Goal: Complete application form: Complete application form

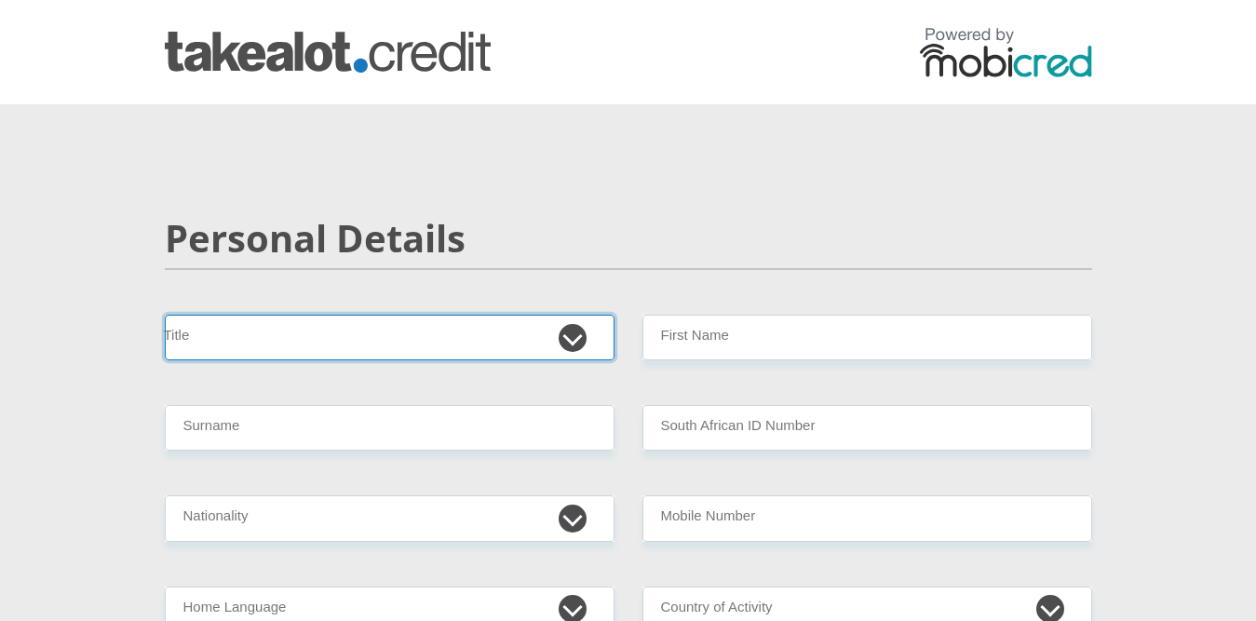
click at [564, 346] on select "Mr Ms Mrs Dr [PERSON_NAME]" at bounding box center [390, 338] width 450 height 46
select select "Ms"
click at [165, 315] on select "Mr Ms Mrs Dr [PERSON_NAME]" at bounding box center [390, 338] width 450 height 46
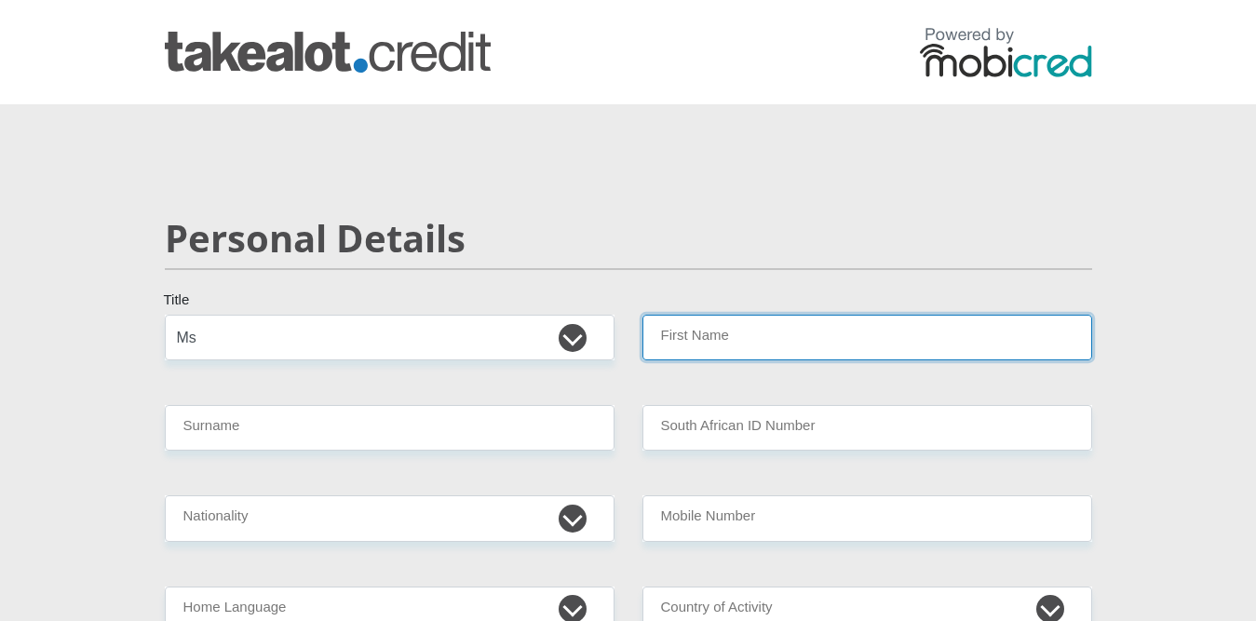
click at [764, 341] on input "First Name" at bounding box center [867, 338] width 450 height 46
type input "t"
type input "Thandi"
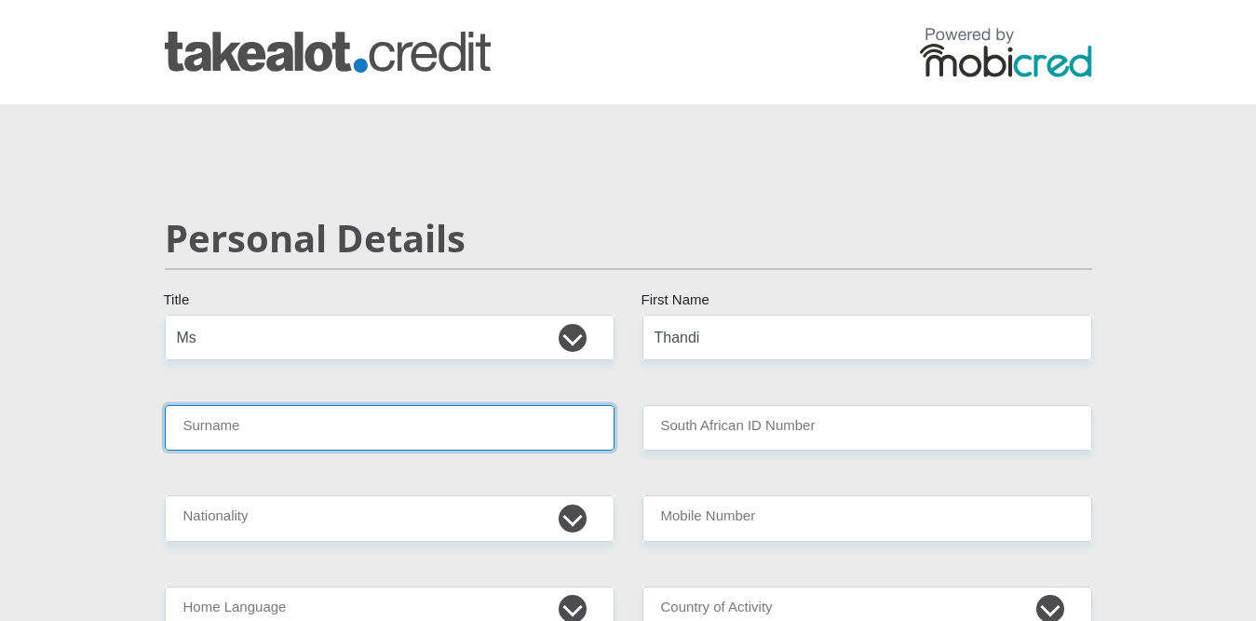
click at [261, 444] on input "Surname" at bounding box center [390, 428] width 450 height 46
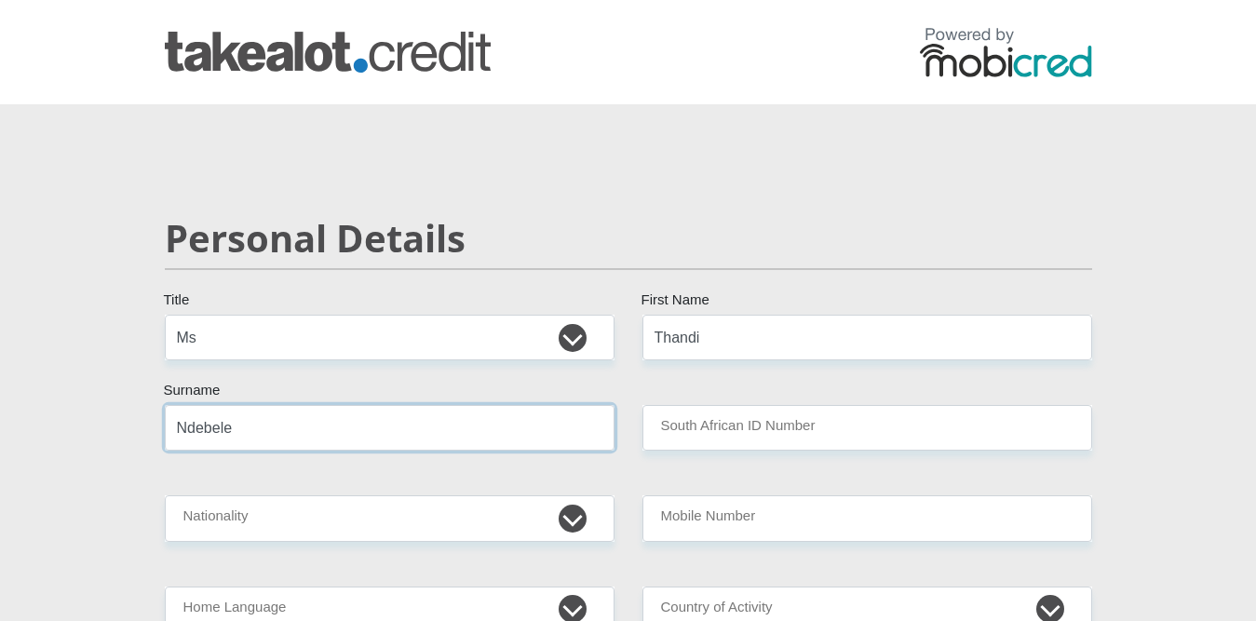
type input "Ndebele"
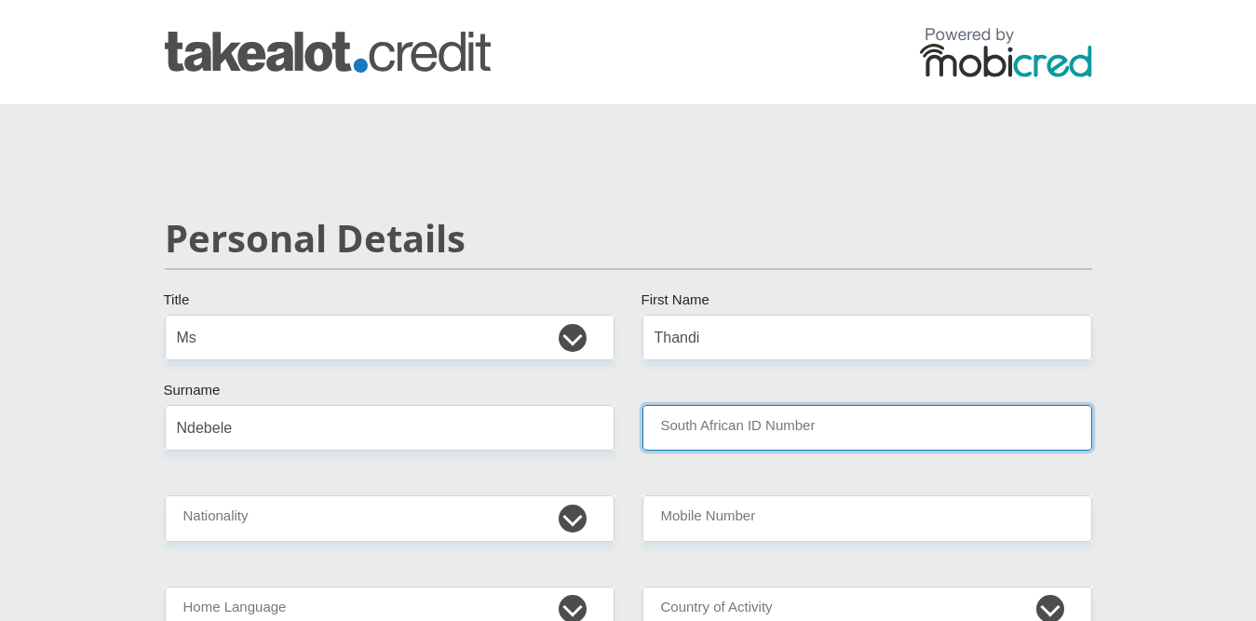
click at [755, 426] on input "South African ID Number" at bounding box center [867, 428] width 450 height 46
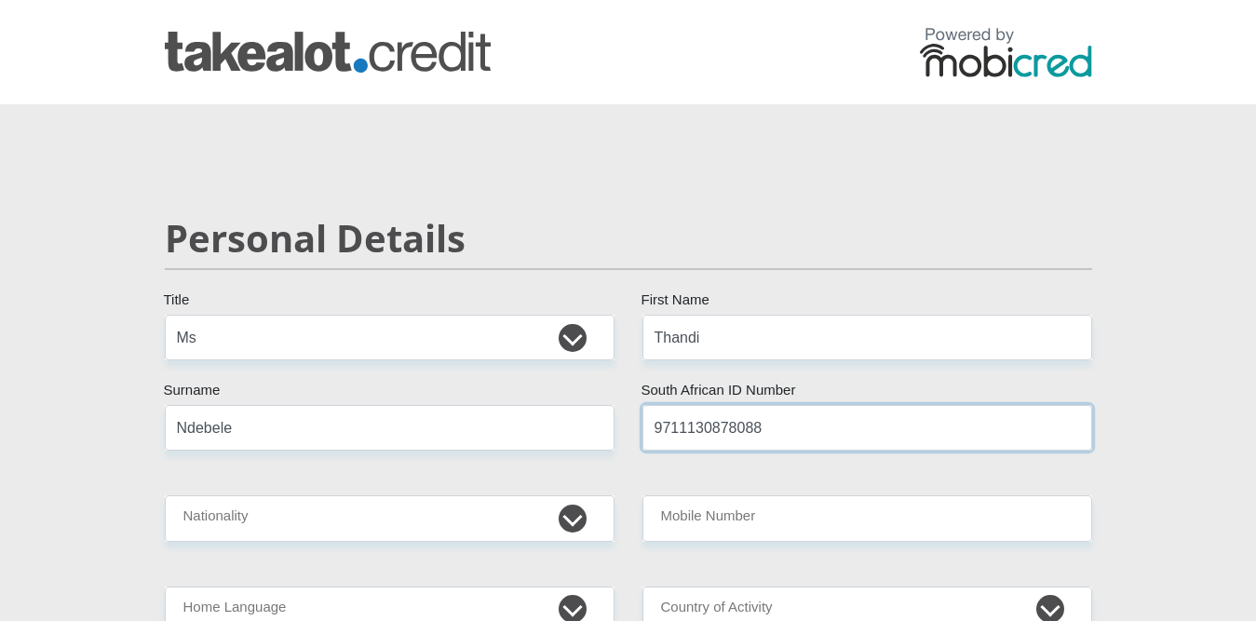
type input "9711130878088"
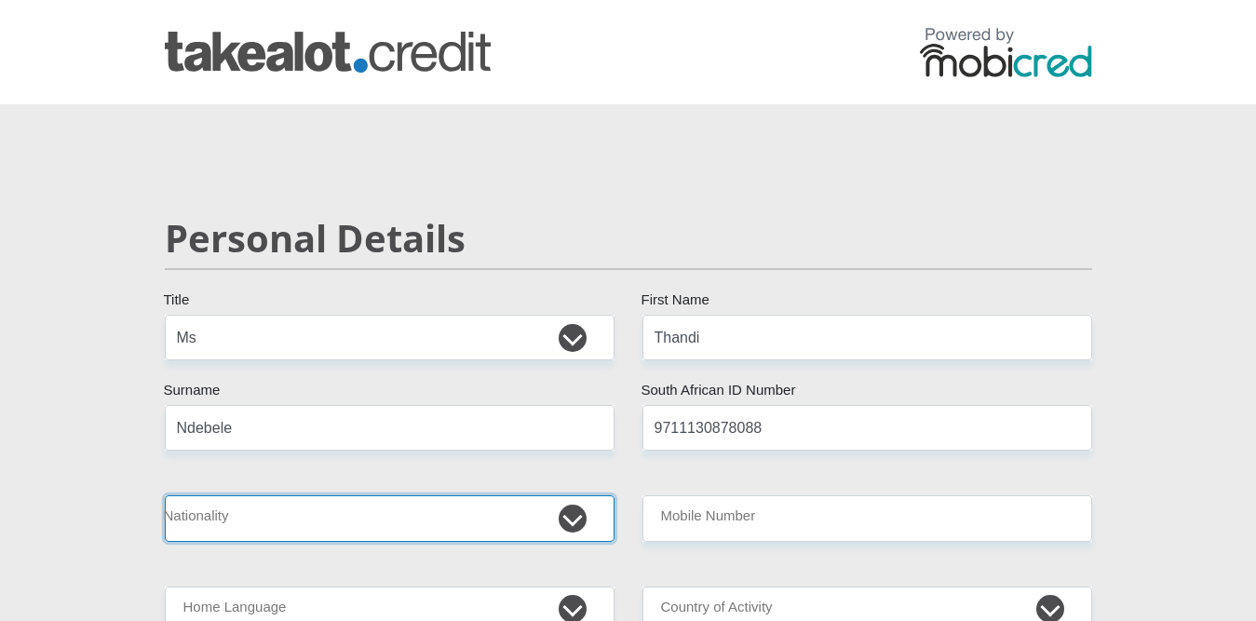
click at [578, 520] on select "[GEOGRAPHIC_DATA] [GEOGRAPHIC_DATA] [GEOGRAPHIC_DATA] [GEOGRAPHIC_DATA] [GEOGRA…" at bounding box center [390, 518] width 450 height 46
select select "ZAF"
click at [165, 495] on select "[GEOGRAPHIC_DATA] [GEOGRAPHIC_DATA] [GEOGRAPHIC_DATA] [GEOGRAPHIC_DATA] [GEOGRA…" at bounding box center [390, 518] width 450 height 46
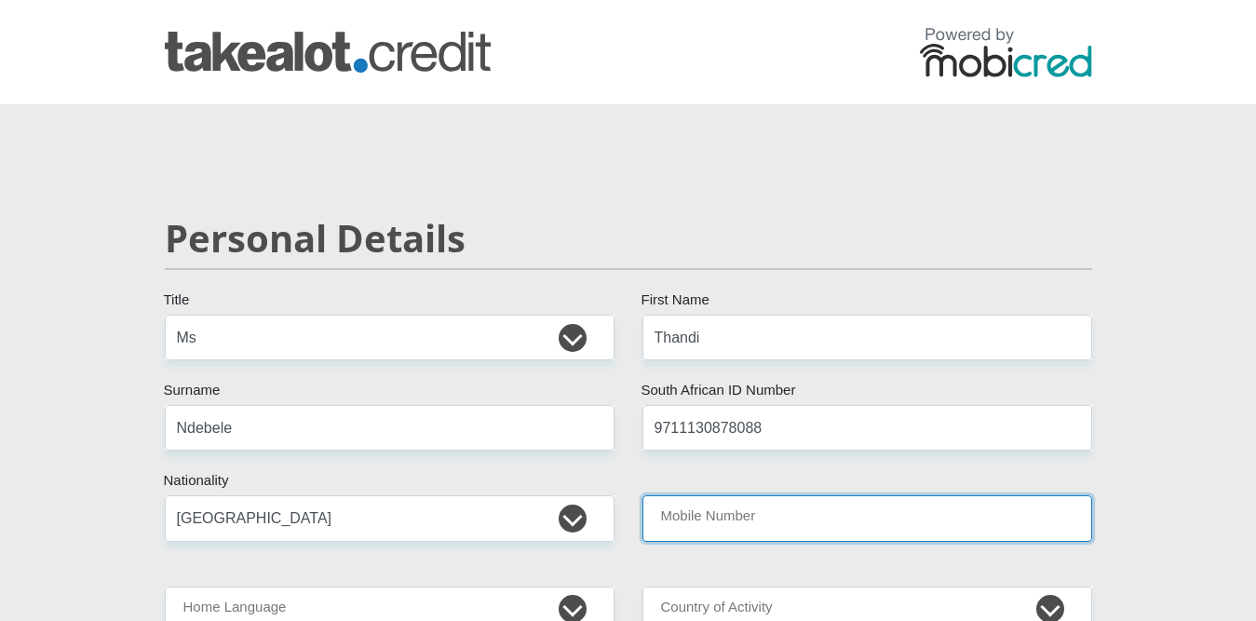
click at [712, 510] on input "Mobile Number" at bounding box center [867, 518] width 450 height 46
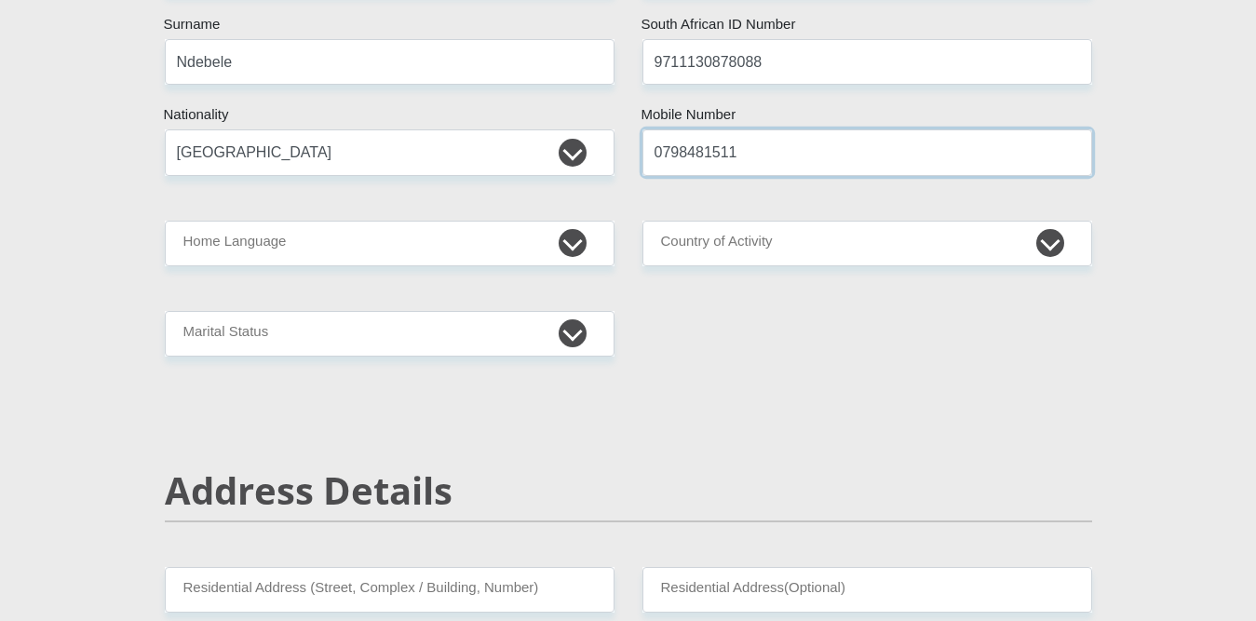
scroll to position [376, 0]
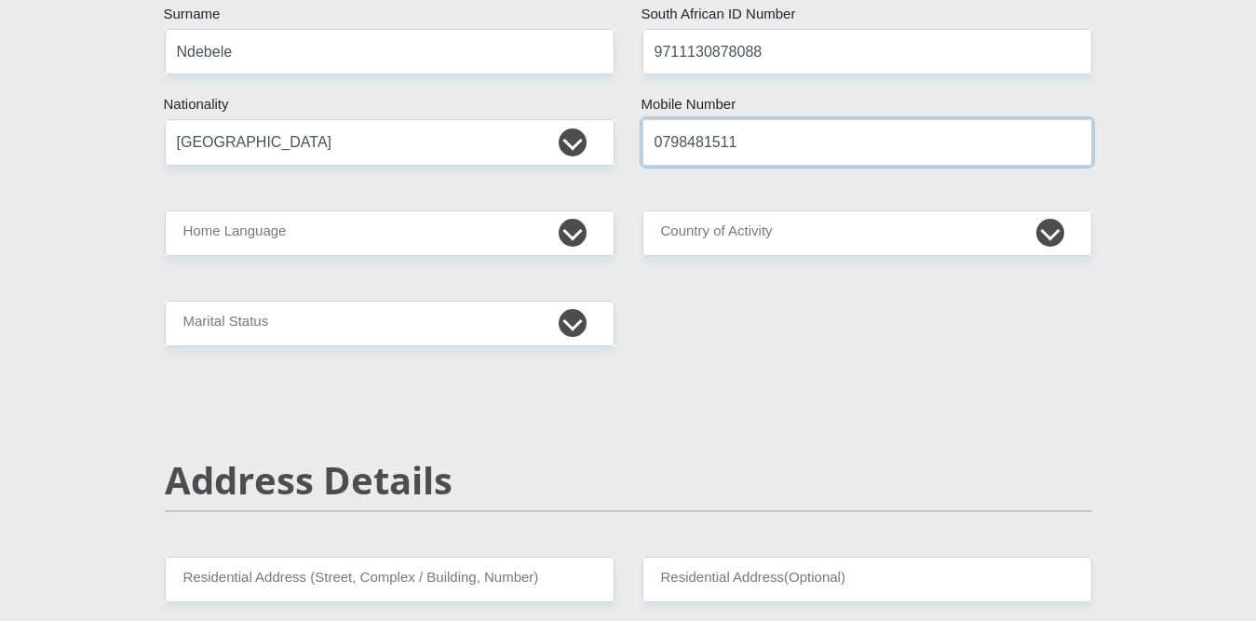
type input "0798481511"
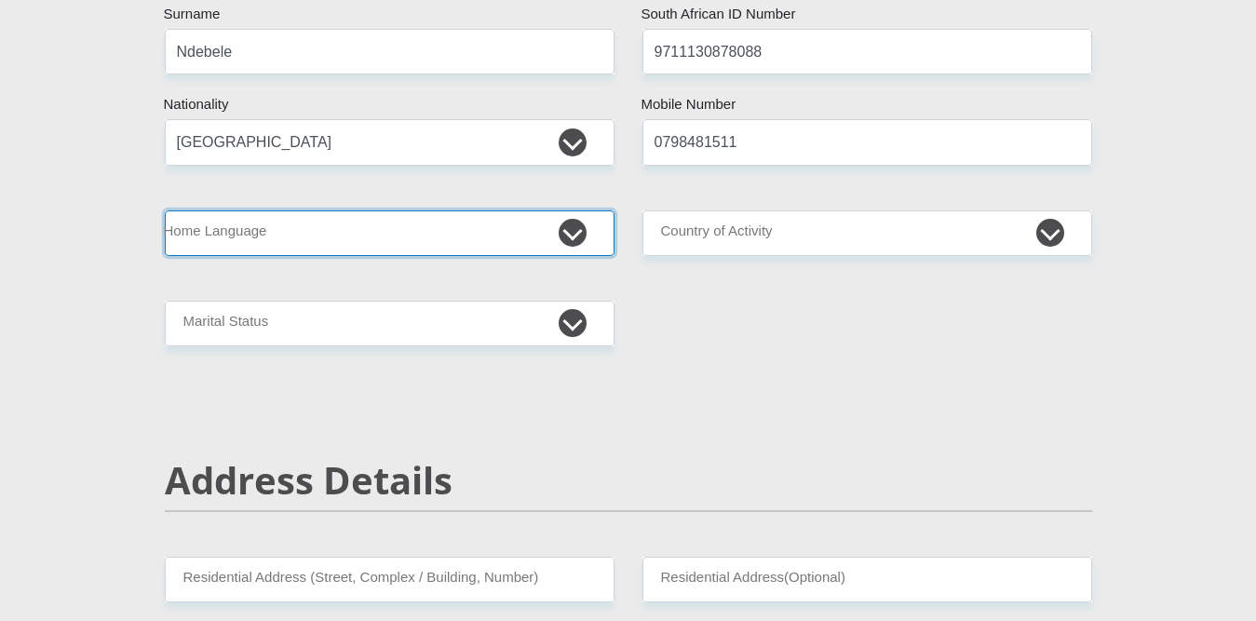
click at [572, 232] on select "Afrikaans English Sepedi South Ndebele Southern Sotho Swati Tsonga Tswana Venda…" at bounding box center [390, 233] width 450 height 46
select select "eng"
click at [165, 210] on select "Afrikaans English Sepedi South Ndebele Southern Sotho Swati Tsonga Tswana Venda…" at bounding box center [390, 233] width 450 height 46
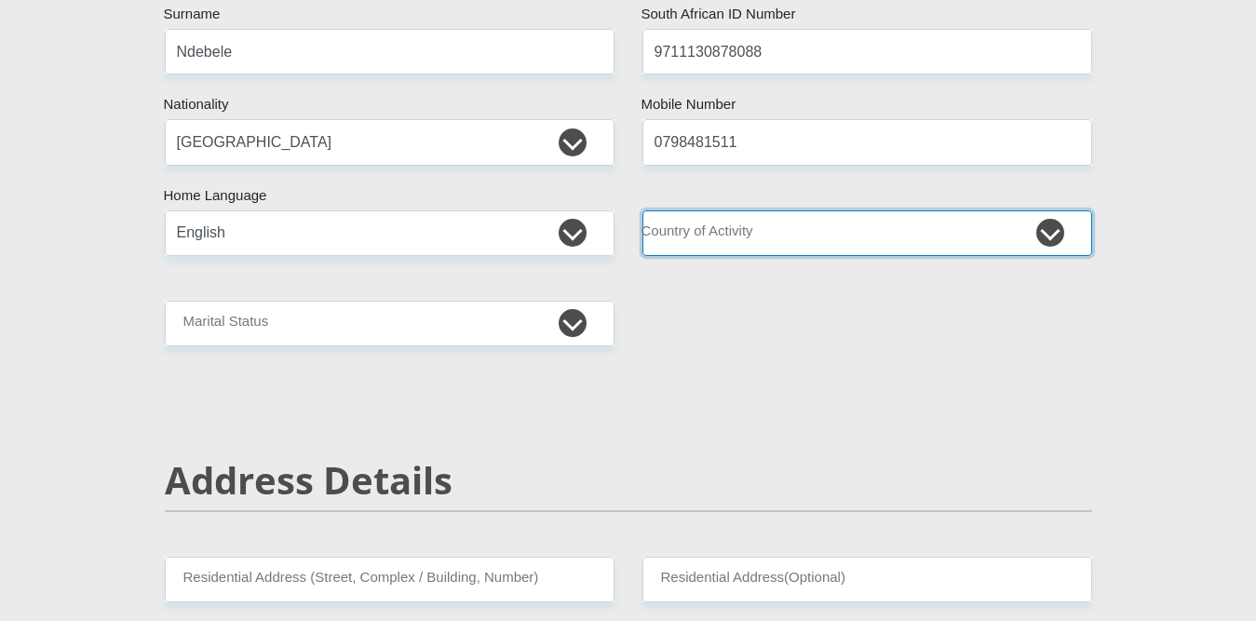
click at [823, 218] on select "[GEOGRAPHIC_DATA] [GEOGRAPHIC_DATA] [GEOGRAPHIC_DATA] [GEOGRAPHIC_DATA] [GEOGRA…" at bounding box center [867, 233] width 450 height 46
select select "ZAF"
click at [642, 210] on select "[GEOGRAPHIC_DATA] [GEOGRAPHIC_DATA] [GEOGRAPHIC_DATA] [GEOGRAPHIC_DATA] [GEOGRA…" at bounding box center [867, 233] width 450 height 46
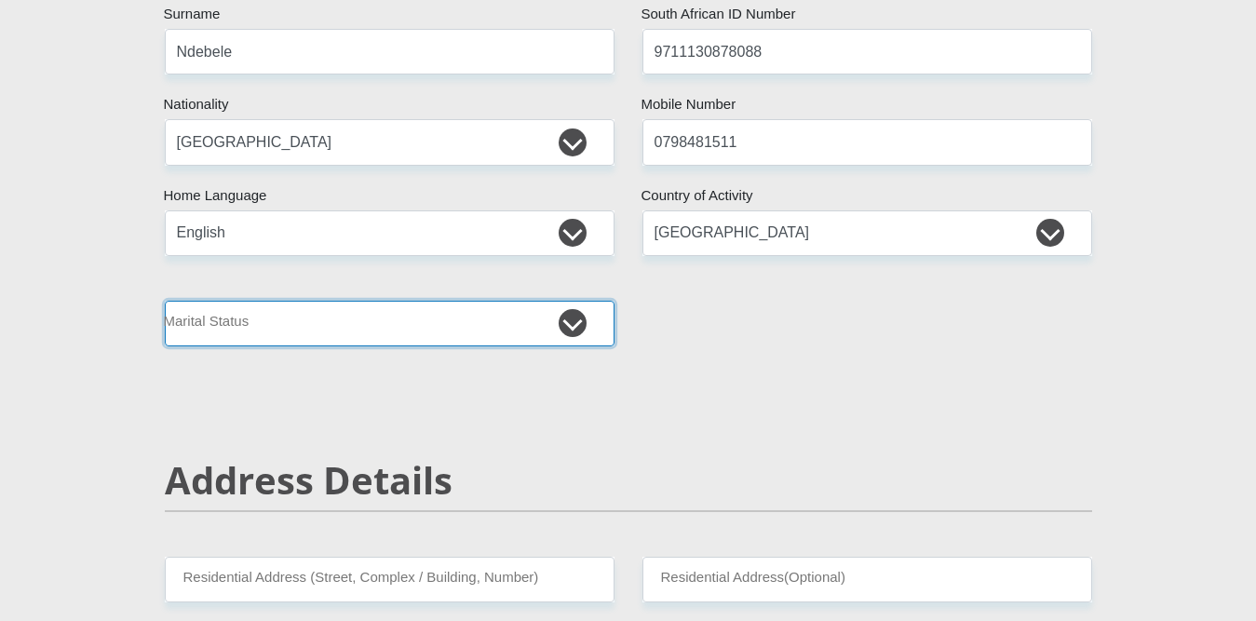
click at [553, 331] on select "Married ANC Single Divorced Widowed Married COP or Customary Law" at bounding box center [390, 324] width 450 height 46
select select "2"
click at [165, 301] on select "Married ANC Single Divorced Widowed Married COP or Customary Law" at bounding box center [390, 324] width 450 height 46
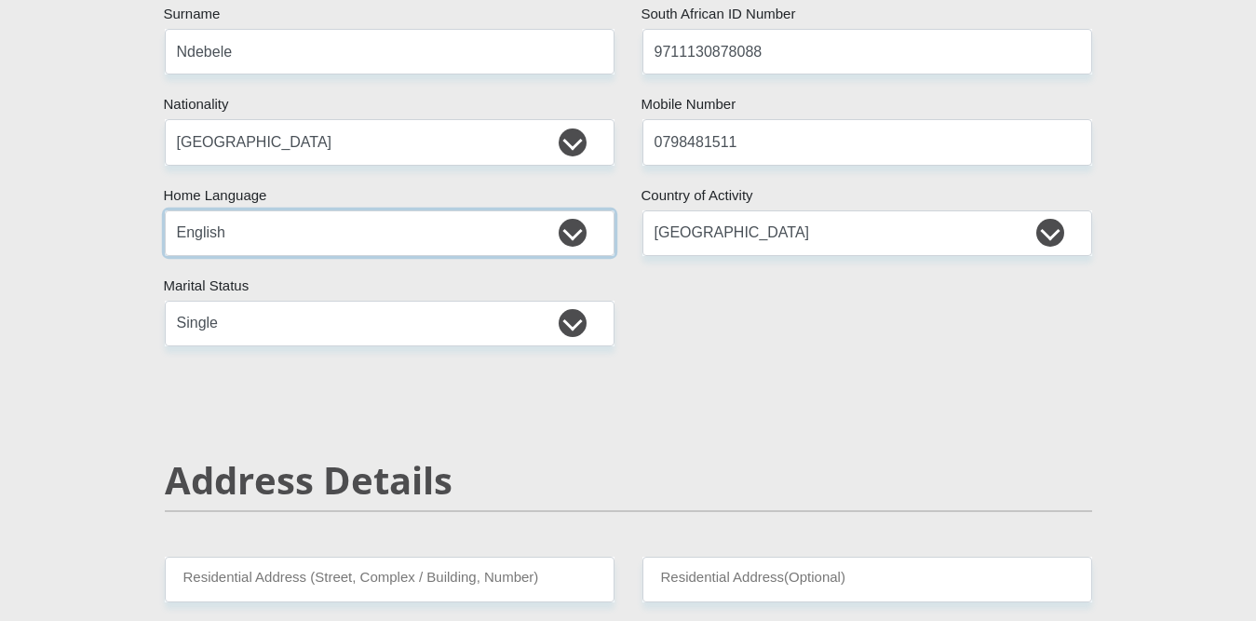
click at [581, 230] on select "Afrikaans English Sepedi South Ndebele Southern Sotho Swati Tsonga Tswana Venda…" at bounding box center [390, 233] width 450 height 46
select select "[DATE]"
click at [165, 210] on select "Afrikaans English Sepedi South Ndebele Southern Sotho Swati Tsonga Tswana Venda…" at bounding box center [390, 233] width 450 height 46
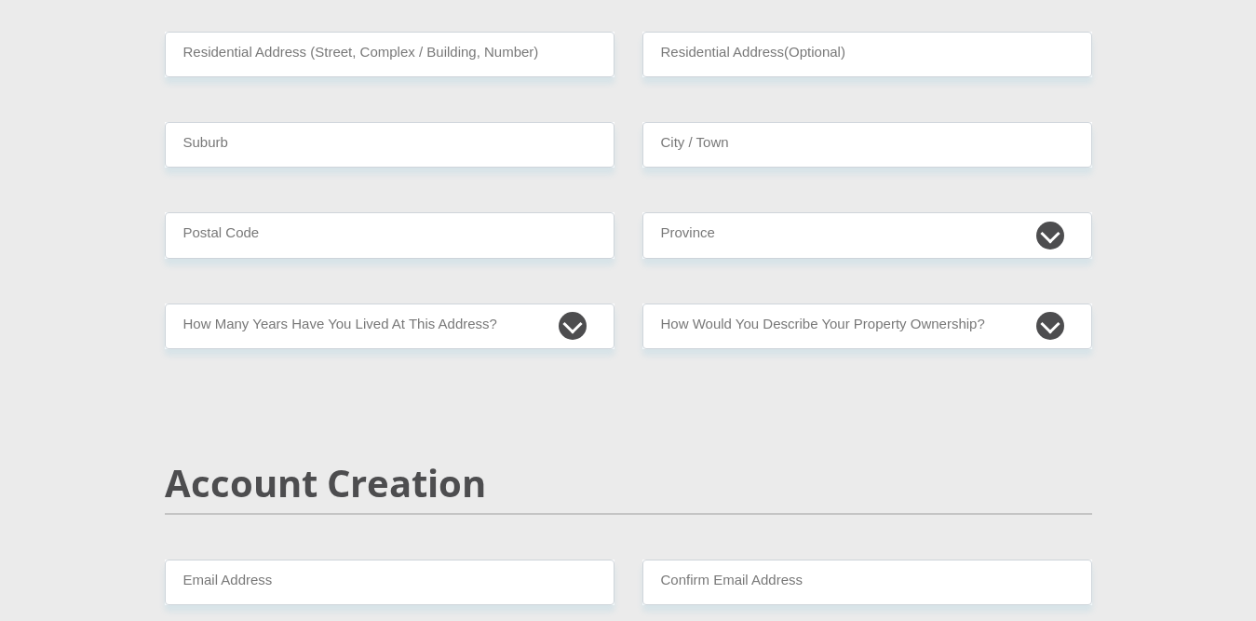
scroll to position [818, 0]
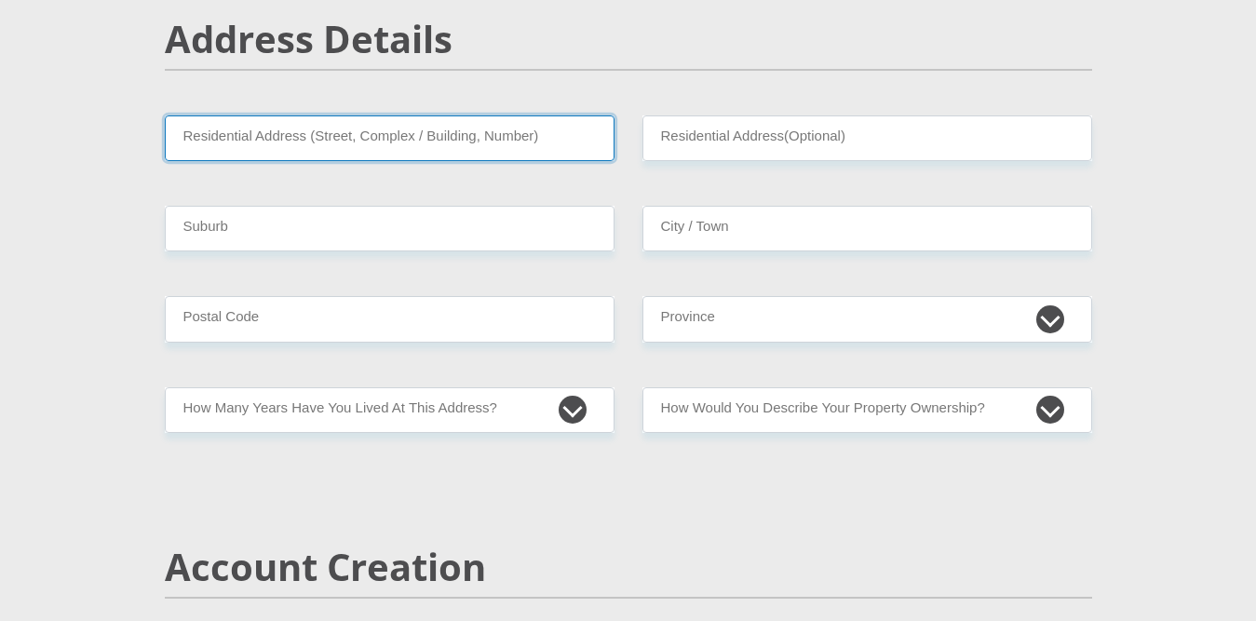
click at [549, 150] on input "Residential Address (Street, Complex / Building, Number)" at bounding box center [390, 138] width 450 height 46
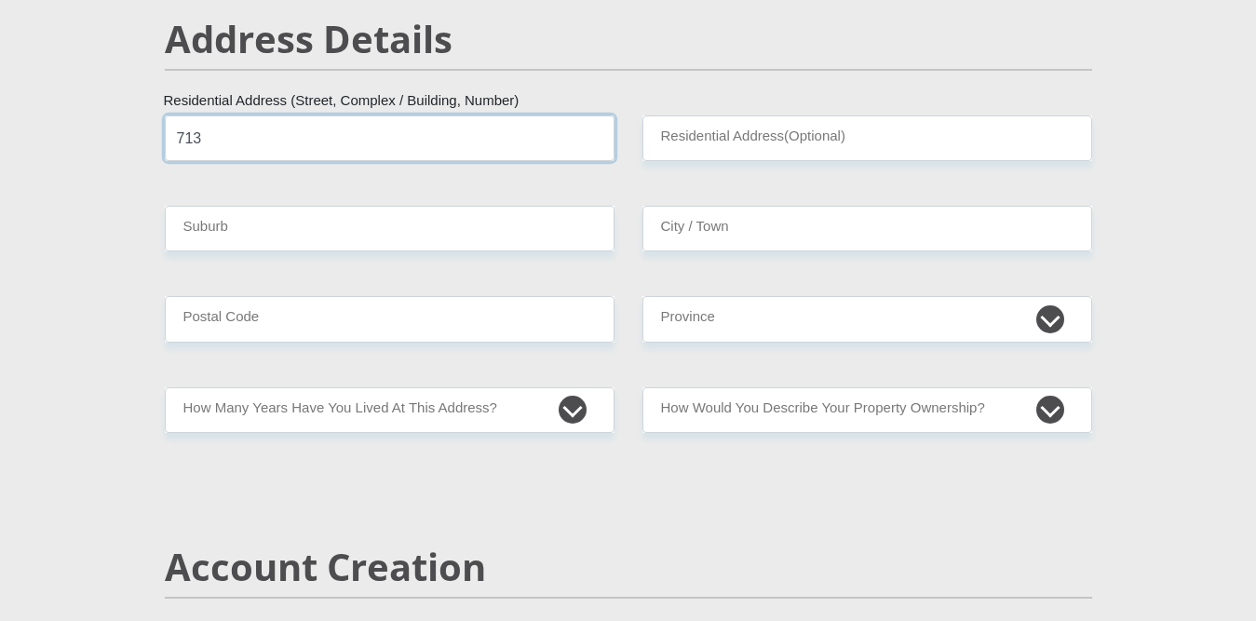
type input "713 kgomo ea hlaba street"
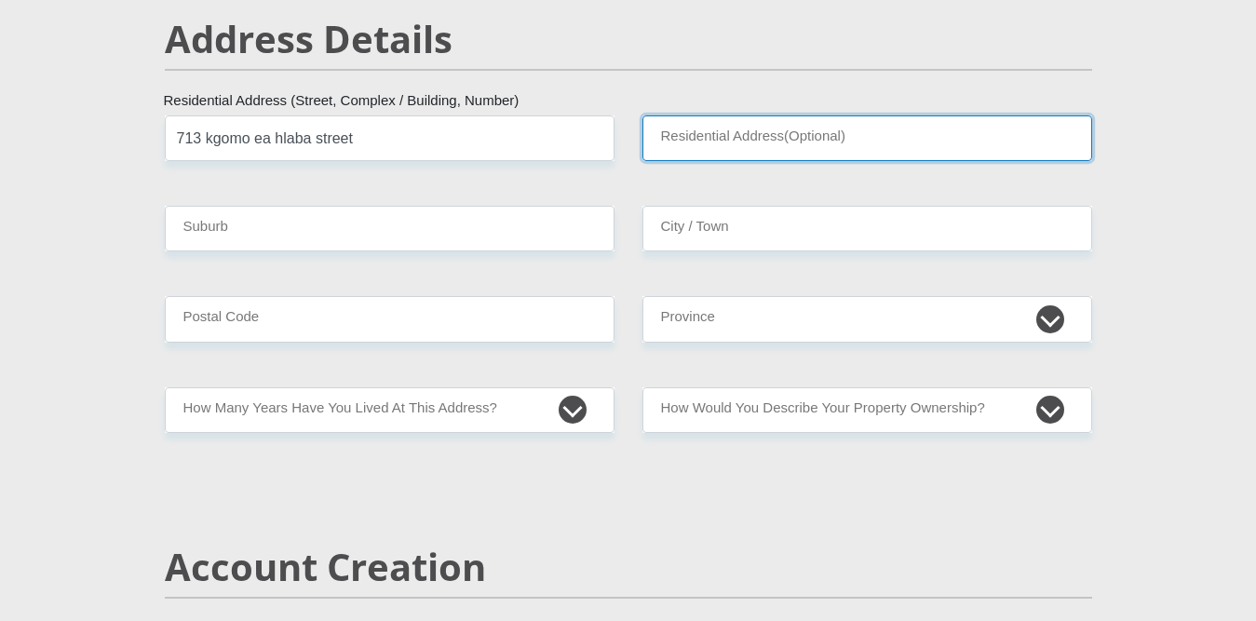
click at [780, 145] on input "Residential Address(Optional)" at bounding box center [867, 138] width 450 height 46
type input "Home"
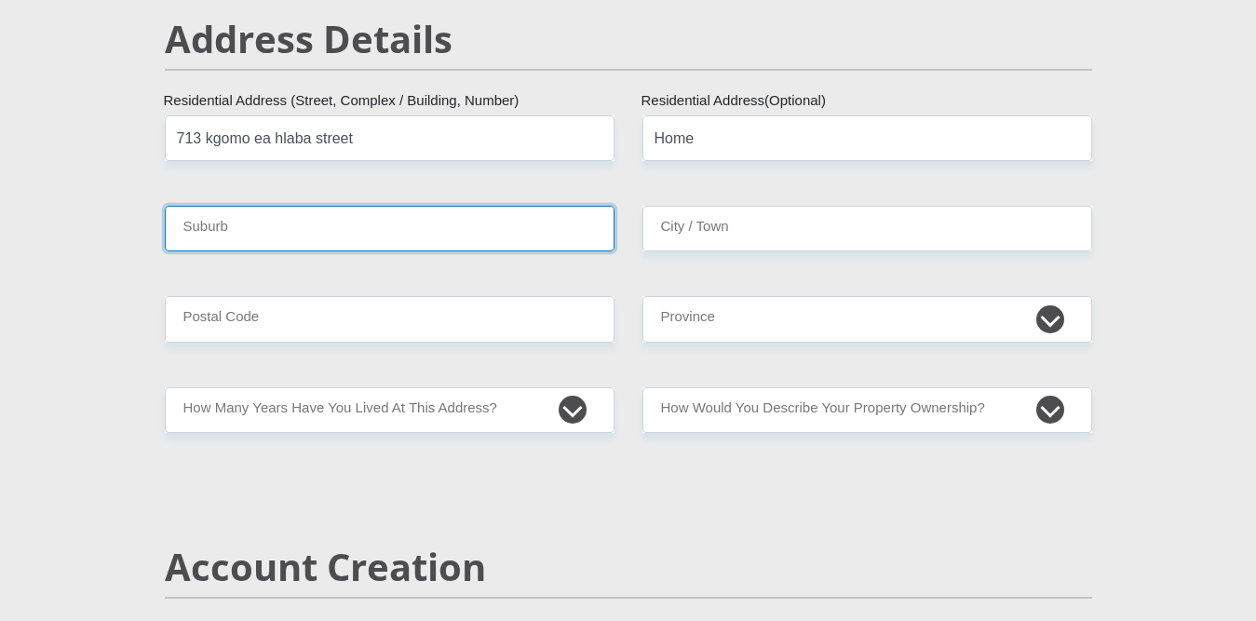
type input "[GEOGRAPHIC_DATA]"
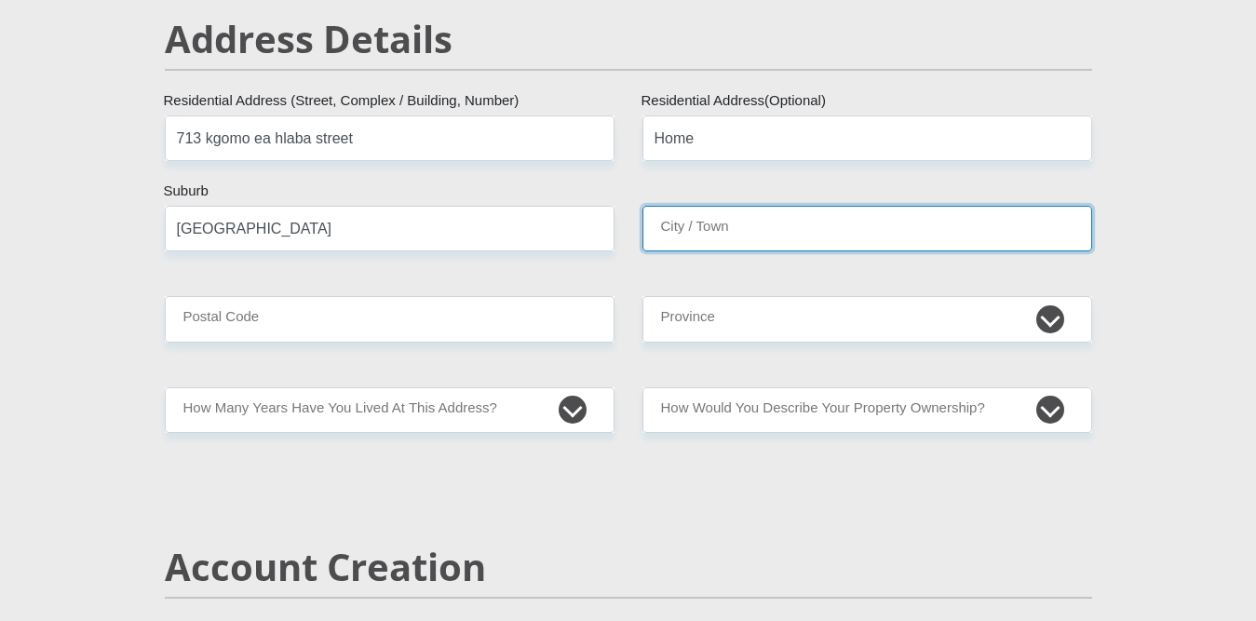
type input "[GEOGRAPHIC_DATA]"
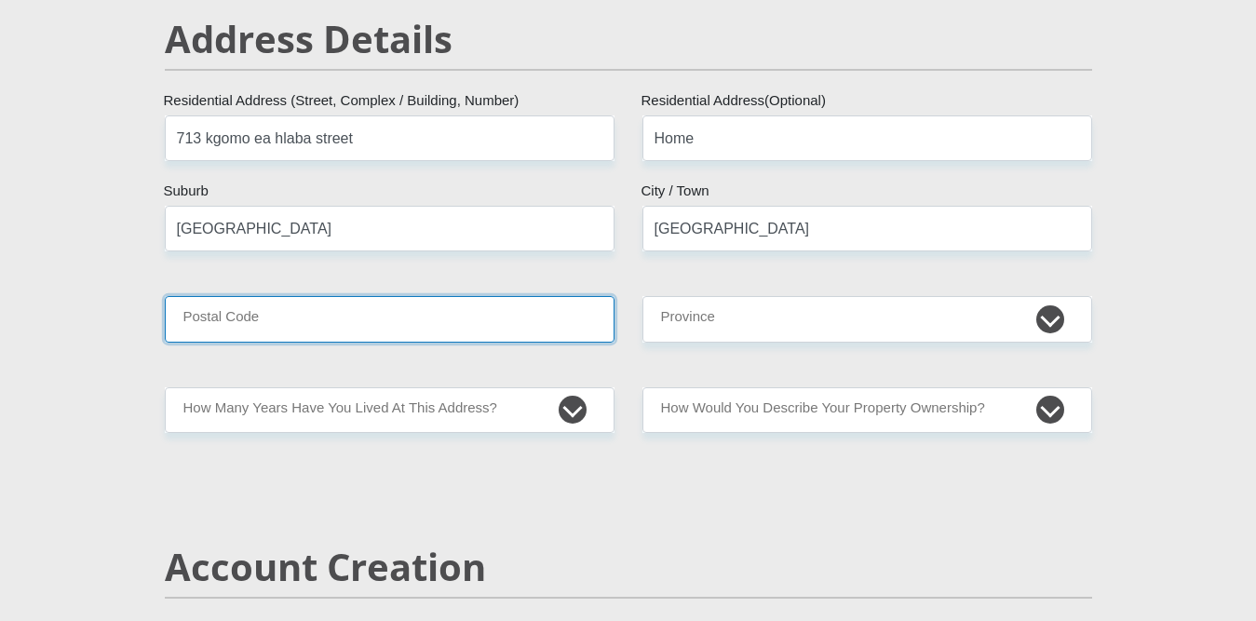
type input "1779"
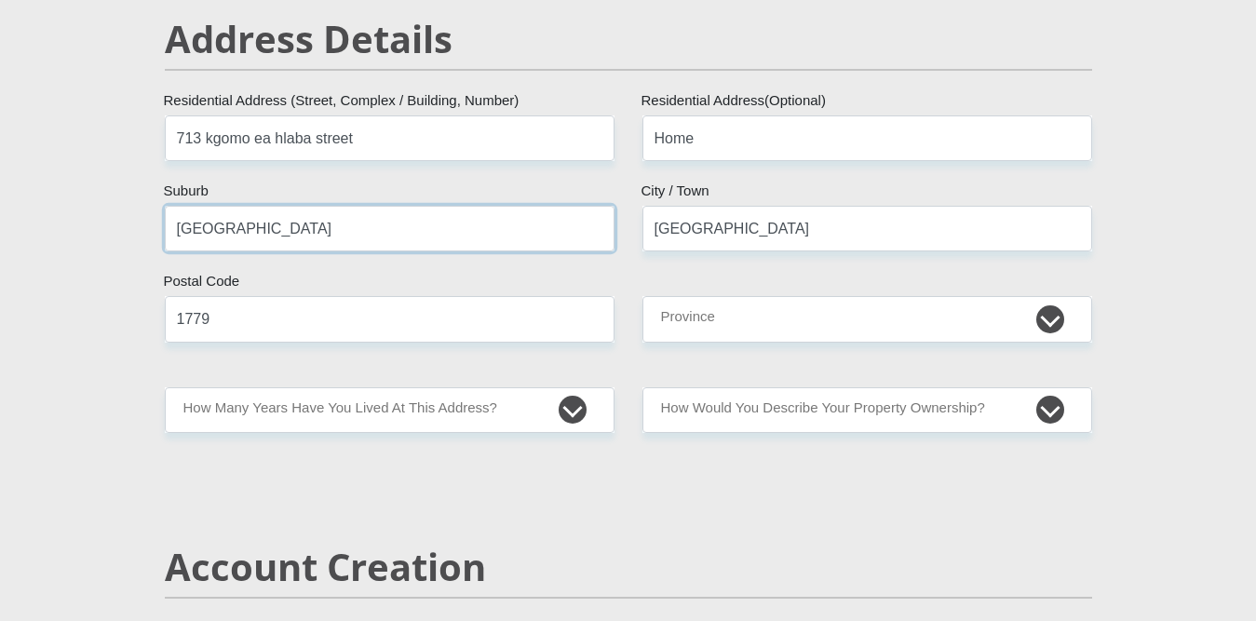
click at [475, 230] on input "[GEOGRAPHIC_DATA]" at bounding box center [390, 229] width 450 height 46
click at [456, 246] on input "[GEOGRAPHIC_DATA]" at bounding box center [390, 229] width 450 height 46
type input "J"
type input "bekkersdal"
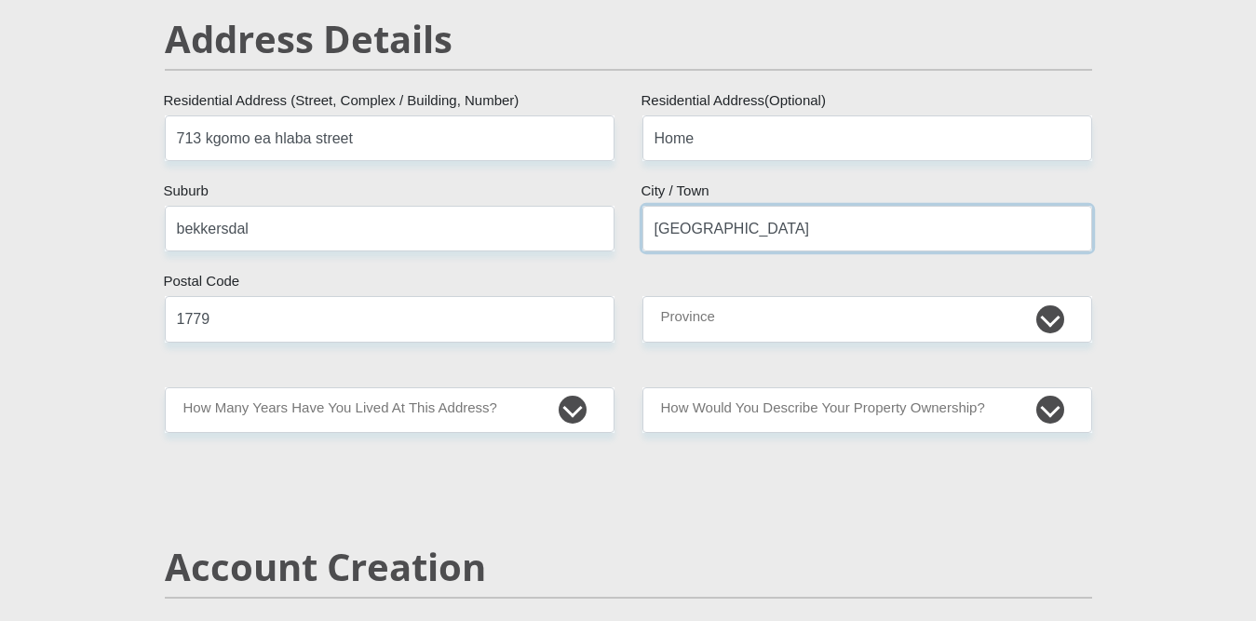
click at [780, 229] on input "[GEOGRAPHIC_DATA]" at bounding box center [867, 229] width 450 height 46
type input "J"
type input "Westonaria"
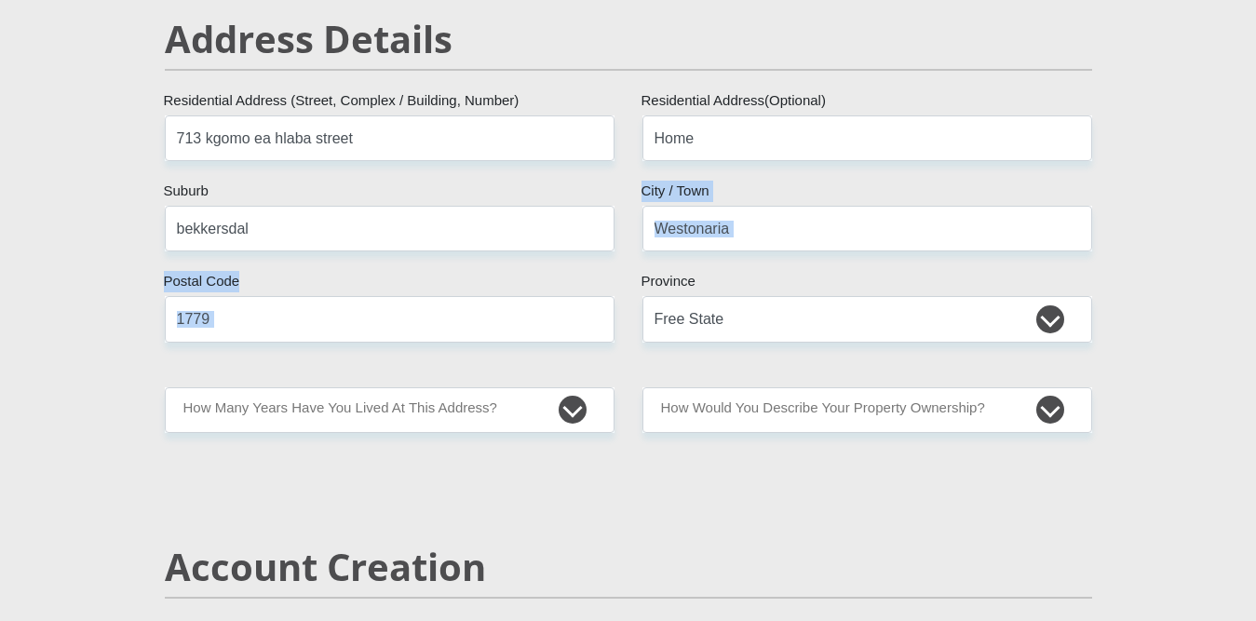
drag, startPoint x: 793, startPoint y: 267, endPoint x: 732, endPoint y: 297, distance: 68.3
click at [732, 297] on select "Eastern Cape Free State [GEOGRAPHIC_DATA] [GEOGRAPHIC_DATA][DATE] [GEOGRAPHIC_D…" at bounding box center [867, 319] width 450 height 46
select select "Gauteng"
click at [642, 296] on select "Eastern Cape Free State [GEOGRAPHIC_DATA] [GEOGRAPHIC_DATA][DATE] [GEOGRAPHIC_D…" at bounding box center [867, 319] width 450 height 46
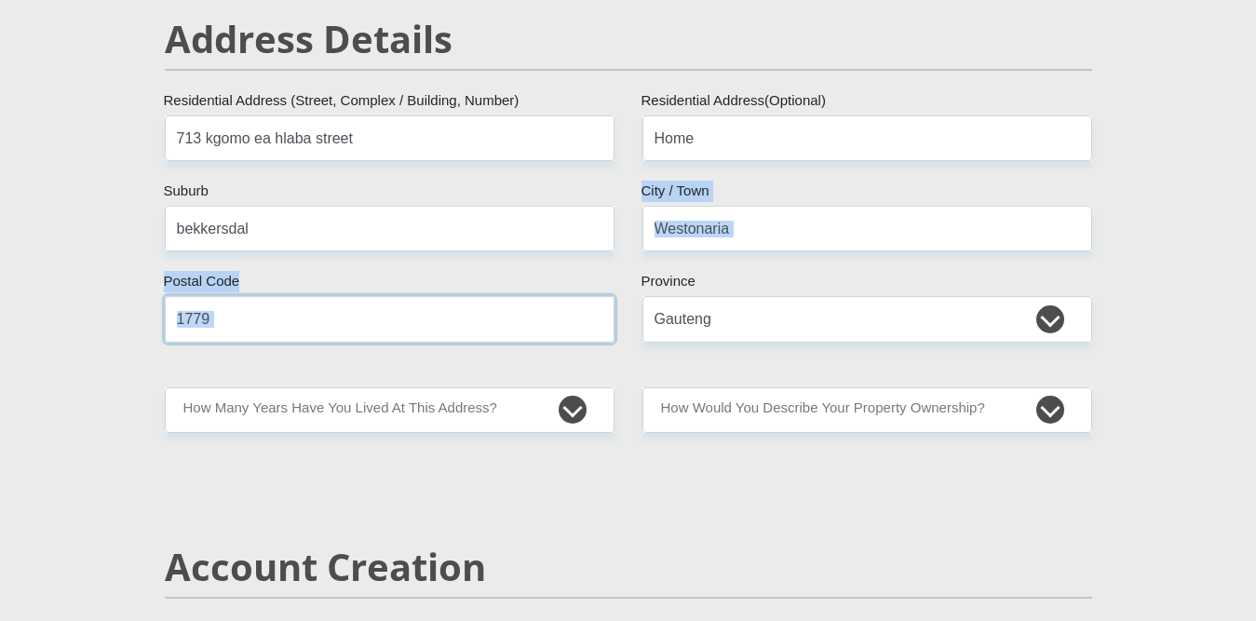
click at [465, 329] on input "1779" at bounding box center [390, 319] width 450 height 46
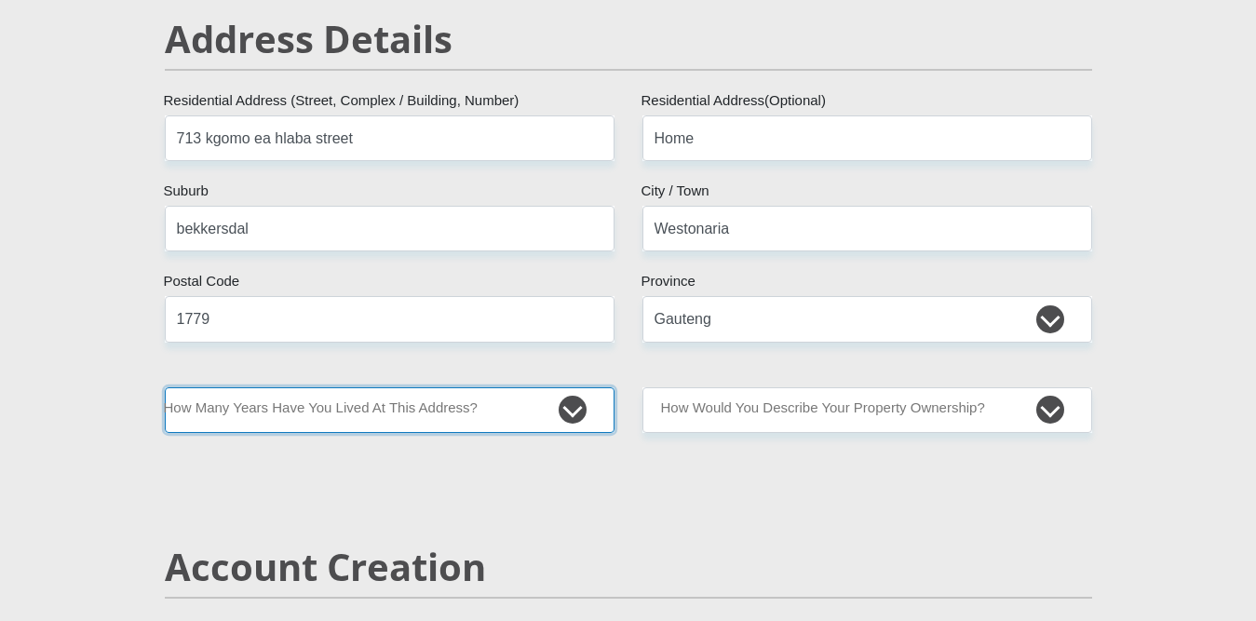
click at [527, 401] on select "less than 1 year 1-3 years 3-5 years 5+ years" at bounding box center [390, 410] width 450 height 46
select select "5"
click at [165, 387] on select "less than 1 year 1-3 years 3-5 years 5+ years" at bounding box center [390, 410] width 450 height 46
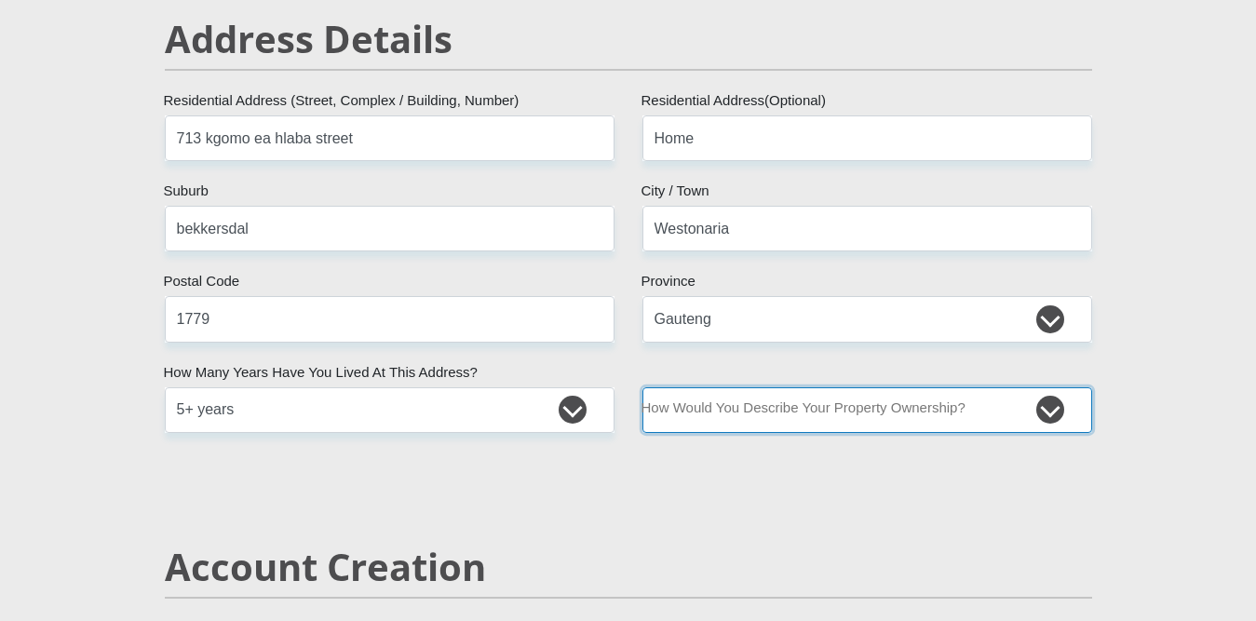
click at [804, 417] on select "Owned Rented Family Owned Company Dwelling" at bounding box center [867, 410] width 450 height 46
select select "parents"
click at [642, 387] on select "Owned Rented Family Owned Company Dwelling" at bounding box center [867, 410] width 450 height 46
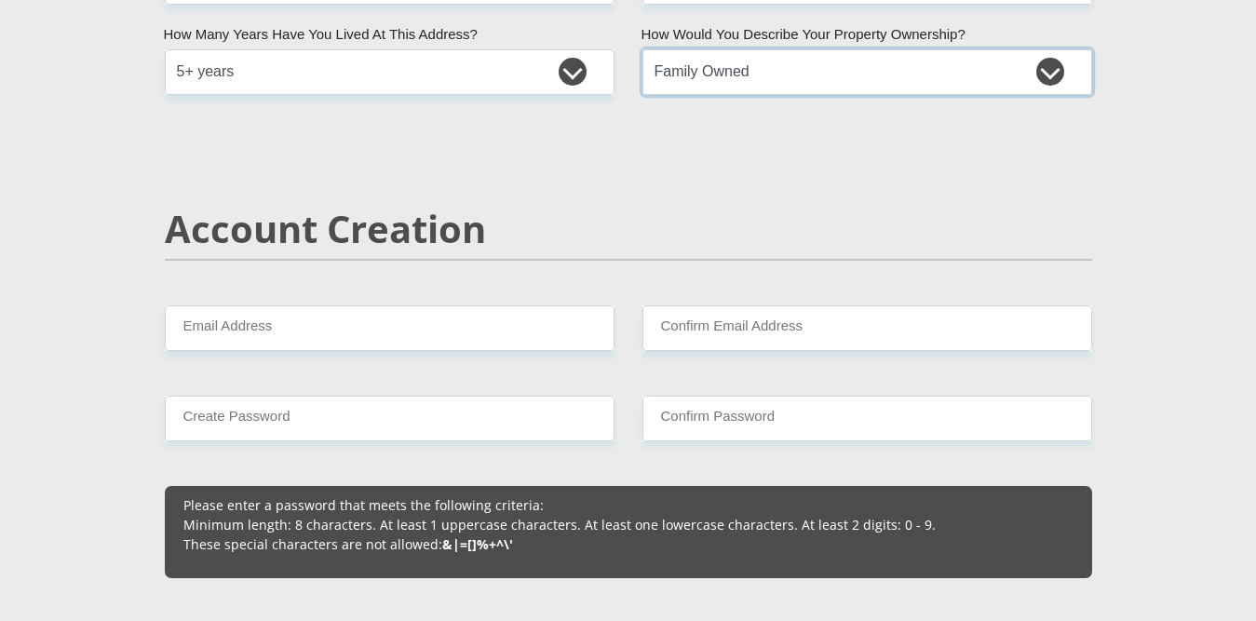
scroll to position [1324, 0]
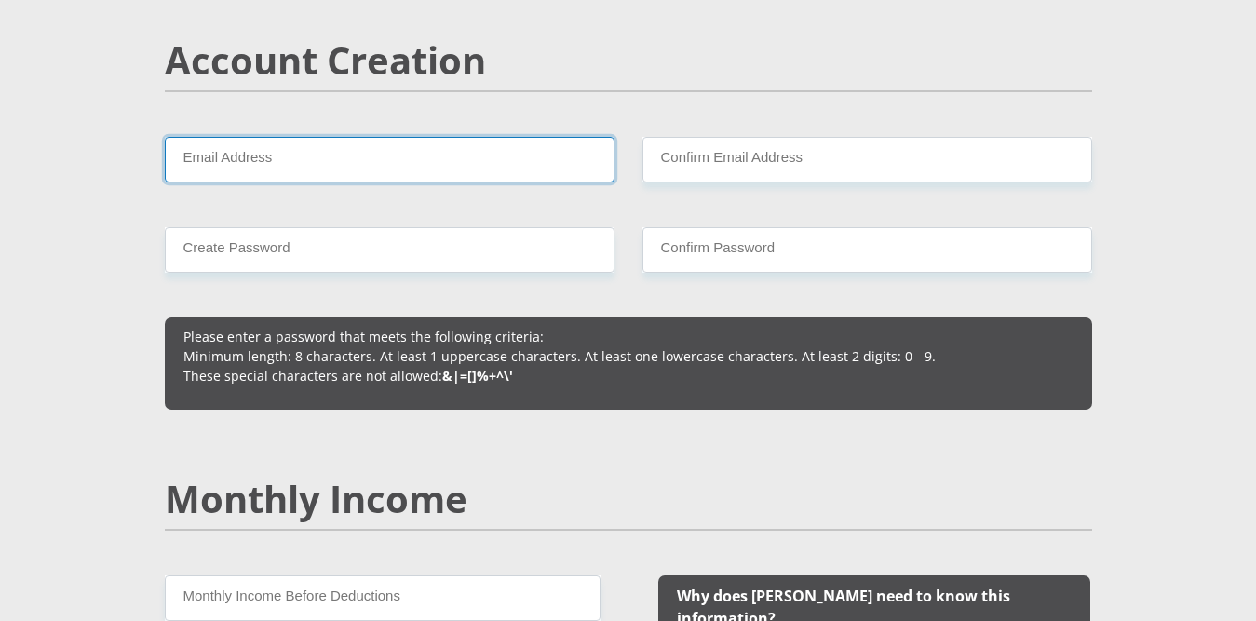
click at [465, 166] on input "Email Address" at bounding box center [390, 160] width 450 height 46
type input "[EMAIL_ADDRESS][DOMAIN_NAME]"
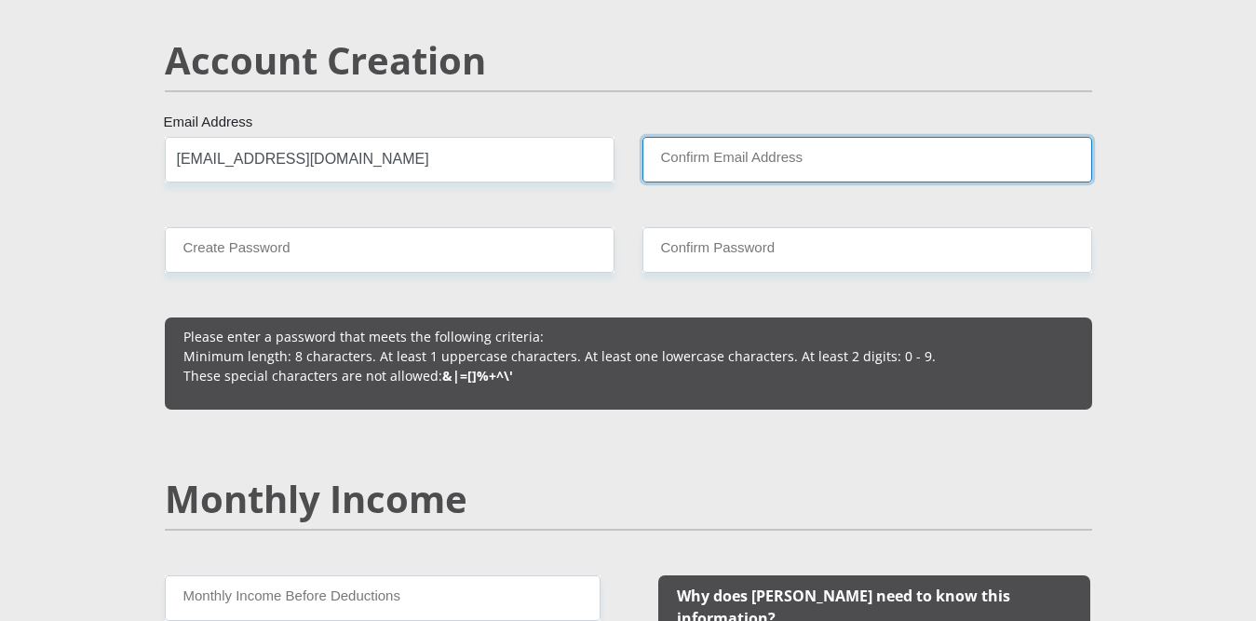
type input "[EMAIL_ADDRESS][DOMAIN_NAME]"
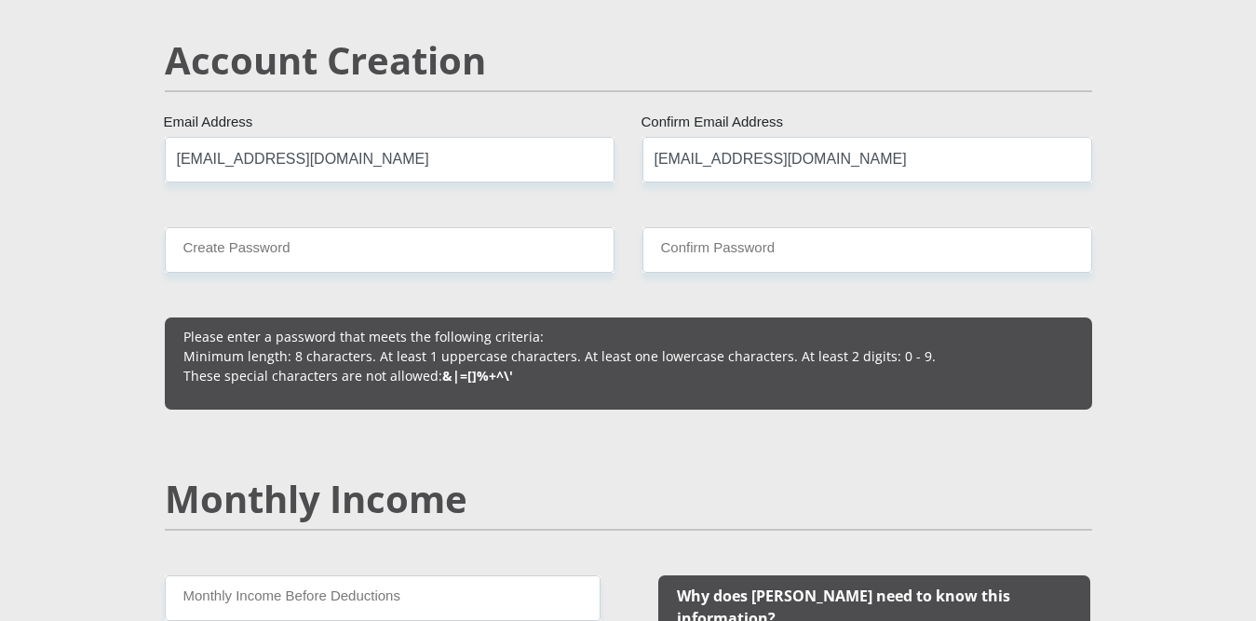
type input "Thandi"
type input "ndebele"
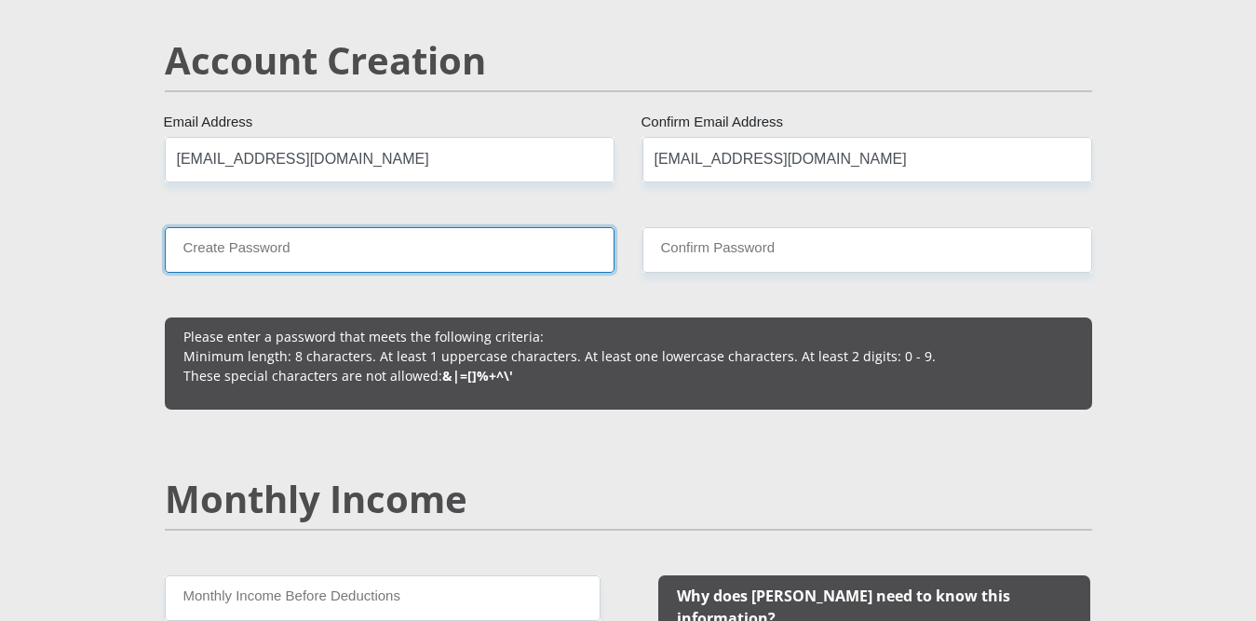
click at [365, 254] on input "Create Password" at bounding box center [390, 250] width 450 height 46
type input "713@Thandi"
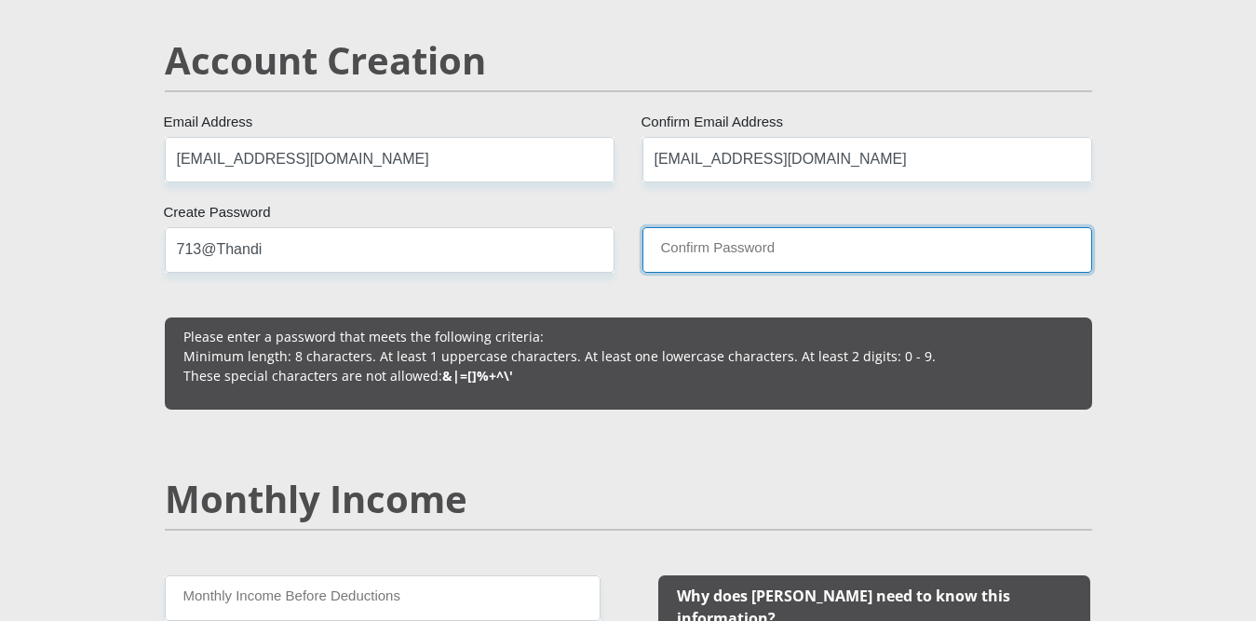
click at [701, 251] on input "Confirm Password" at bounding box center [867, 250] width 450 height 46
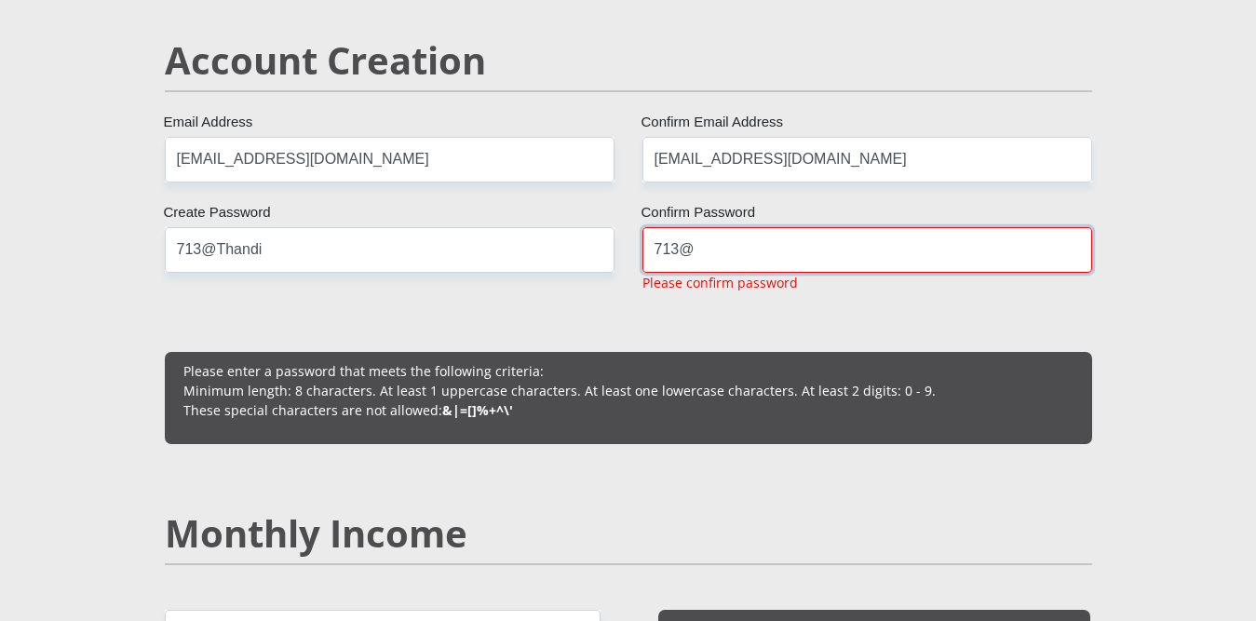
type input "713@Thandi"
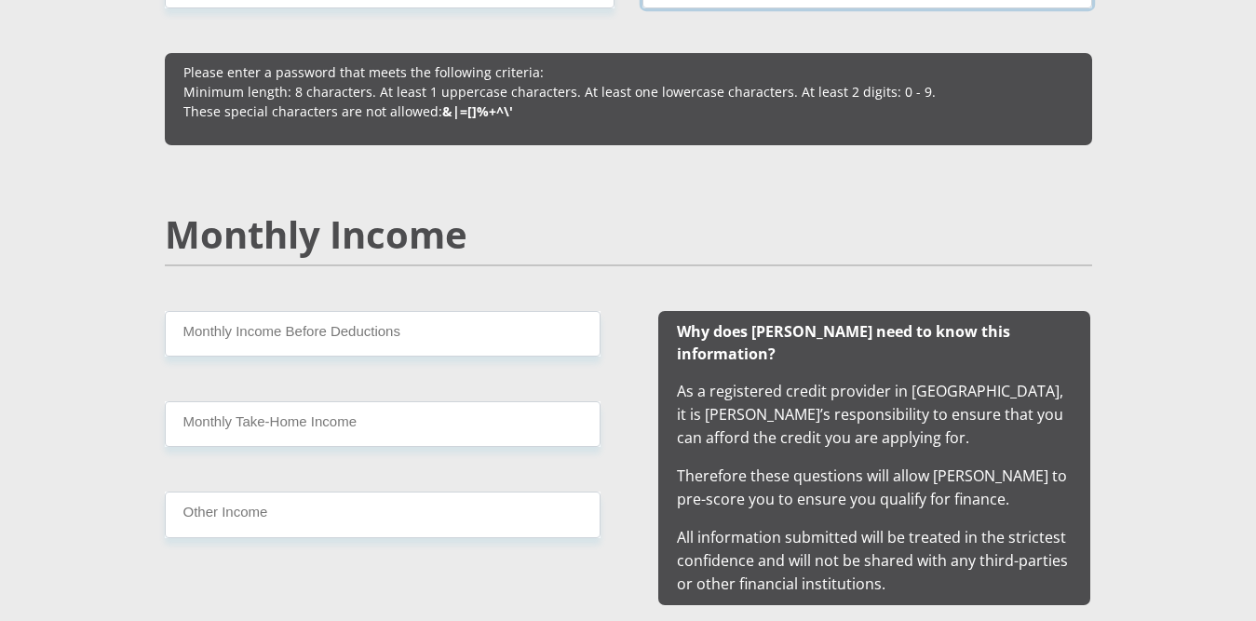
scroll to position [1730, 0]
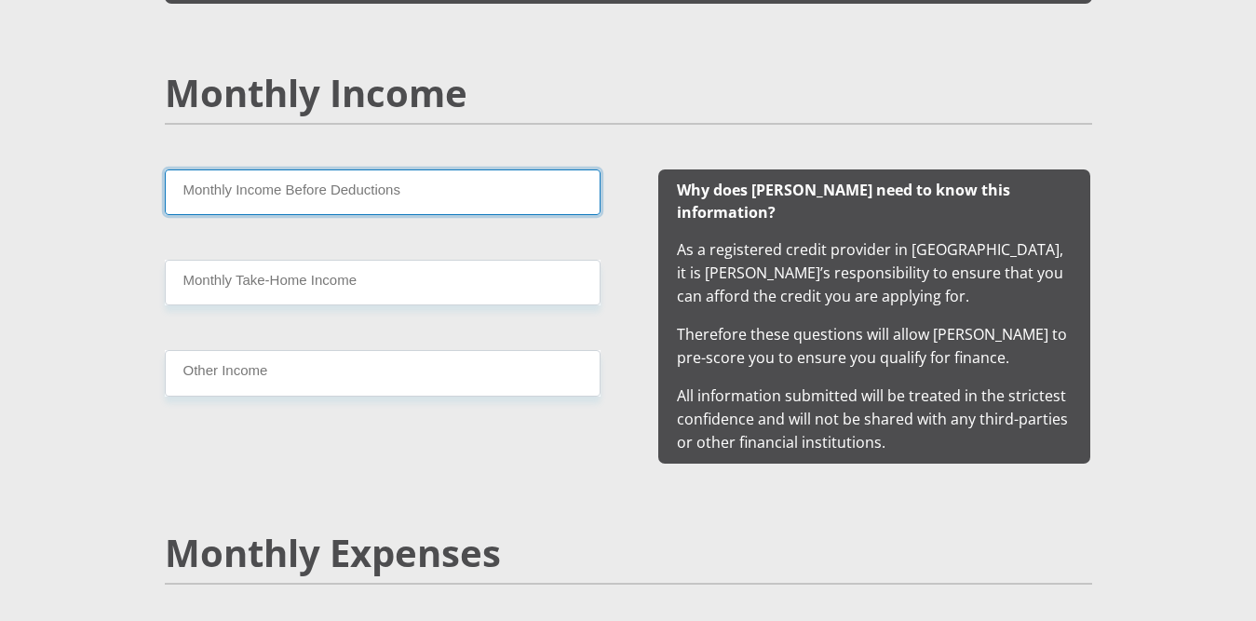
click at [466, 207] on input "Monthly Income Before Deductions" at bounding box center [383, 192] width 436 height 46
type input "7500"
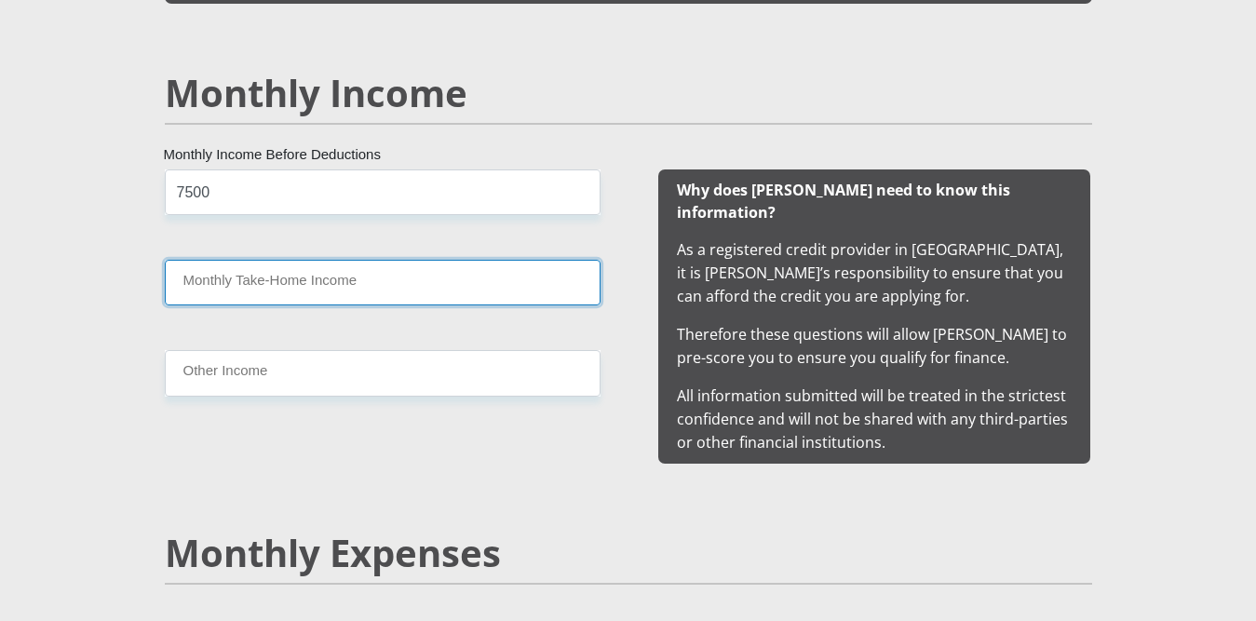
click at [311, 272] on input "Monthly Take-Home Income" at bounding box center [383, 283] width 436 height 46
type input "7400"
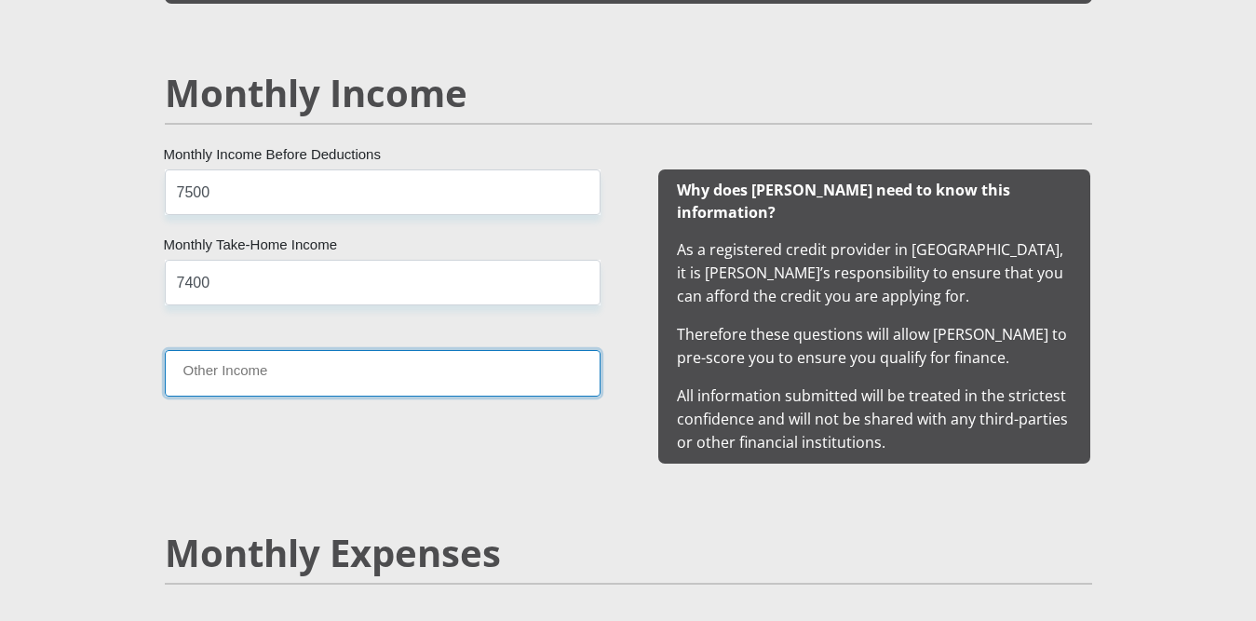
click at [271, 377] on input "Other Income" at bounding box center [383, 373] width 436 height 46
type input "0"
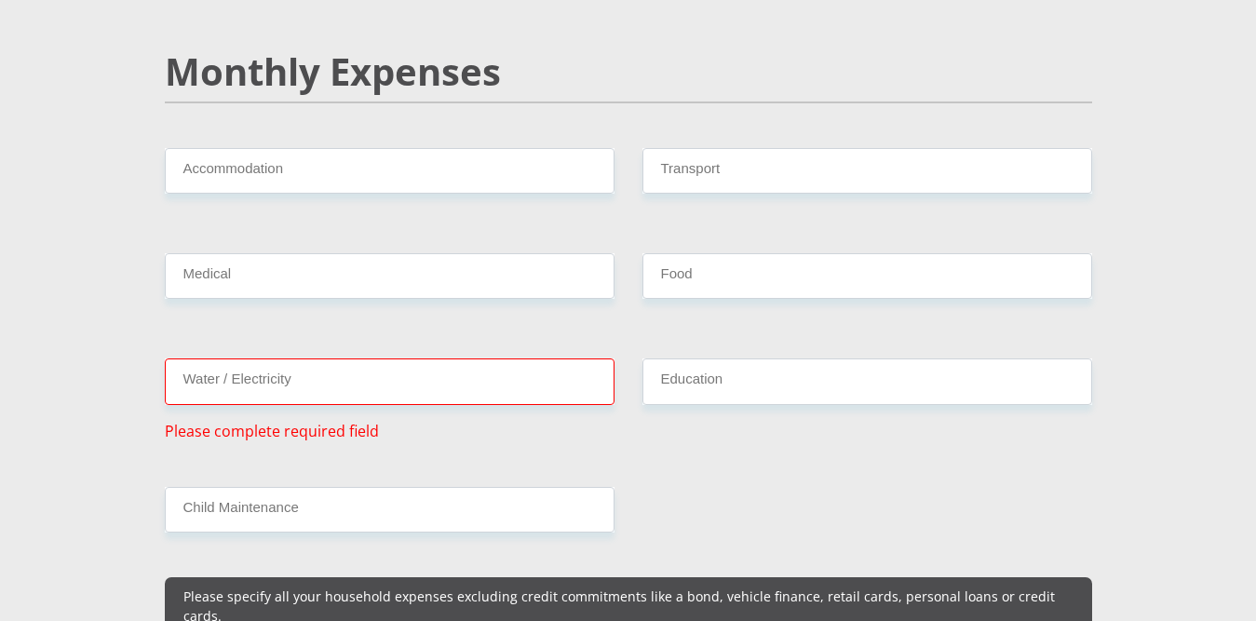
scroll to position [2221, 0]
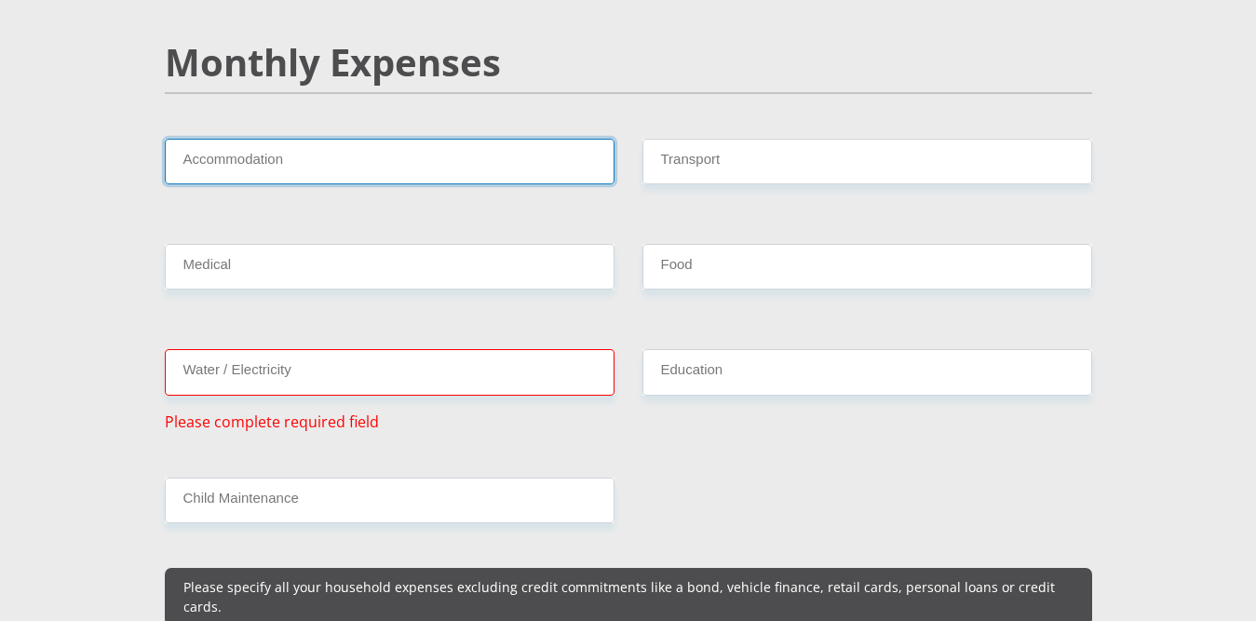
click at [433, 147] on input "Accommodation" at bounding box center [390, 162] width 450 height 46
type input "0"
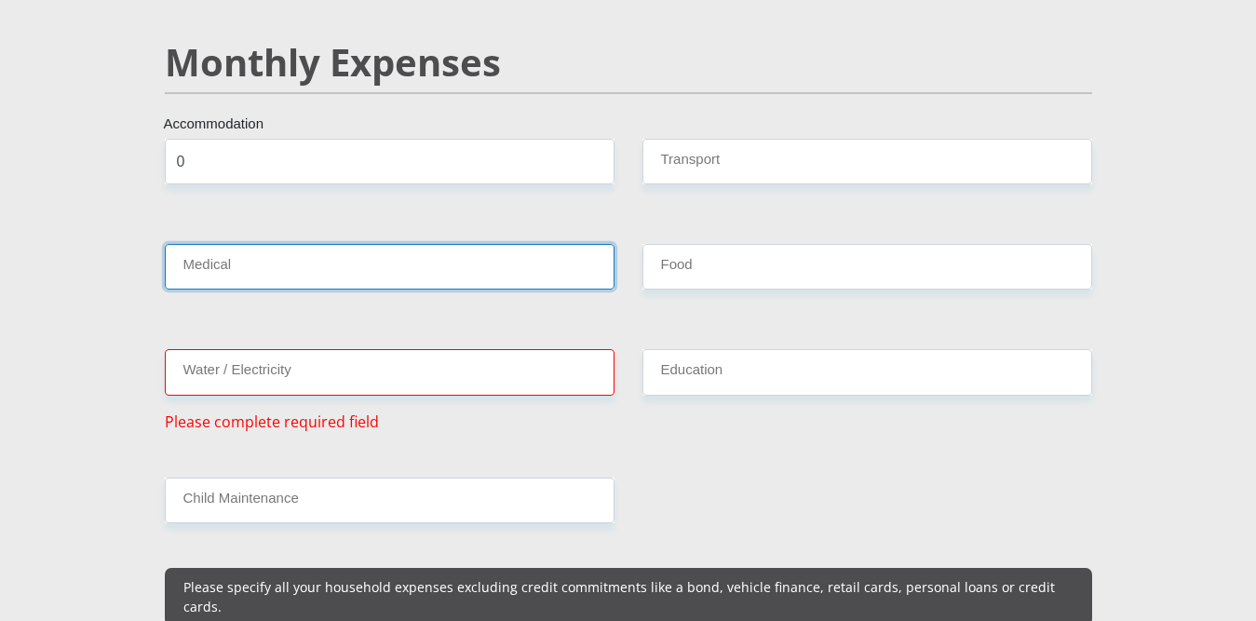
click at [275, 248] on input "Medical" at bounding box center [390, 267] width 450 height 46
type input "0"
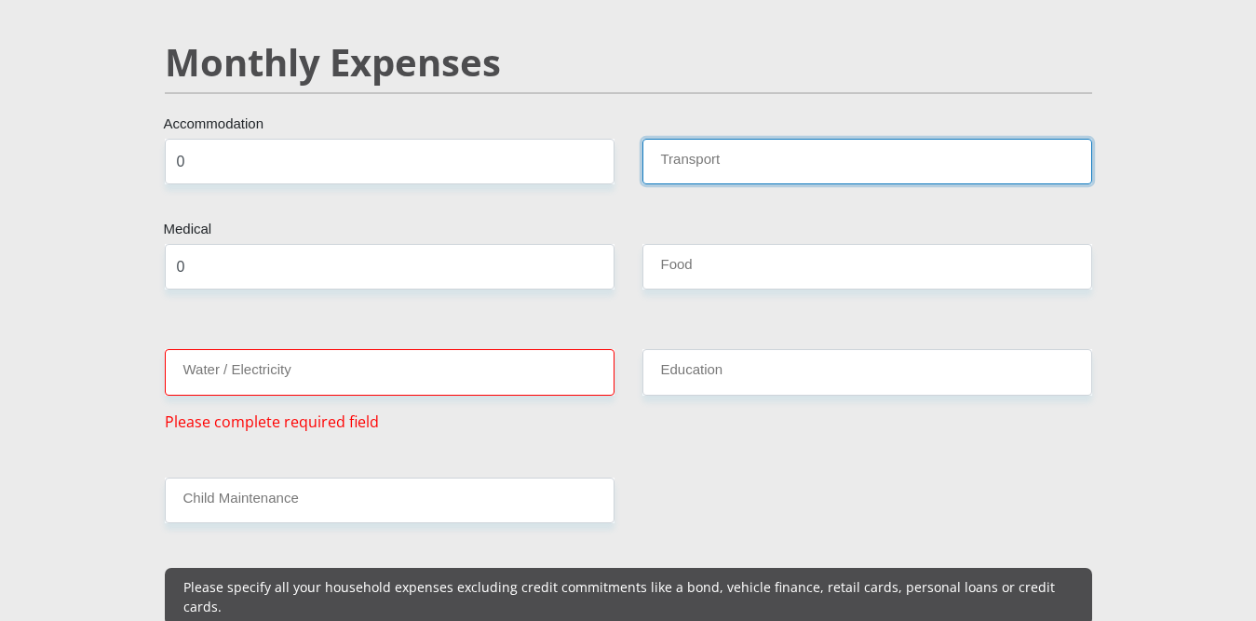
click at [741, 139] on input "Transport" at bounding box center [867, 162] width 450 height 46
type input "1400"
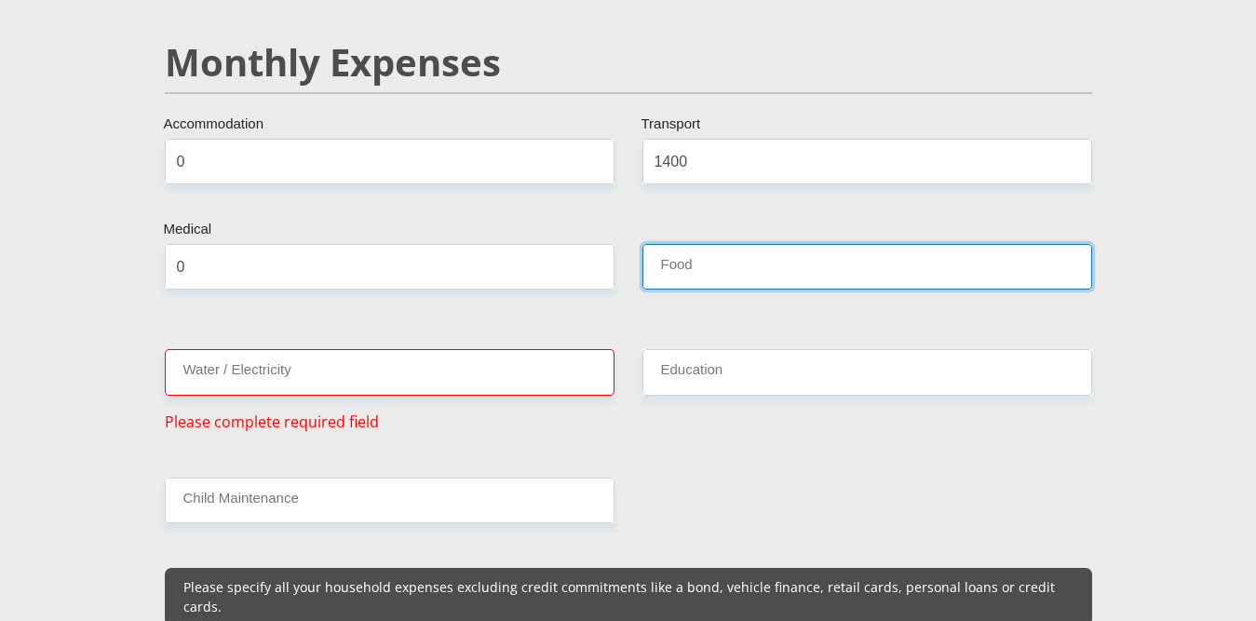
click at [707, 250] on input "Food" at bounding box center [867, 267] width 450 height 46
type input "1500"
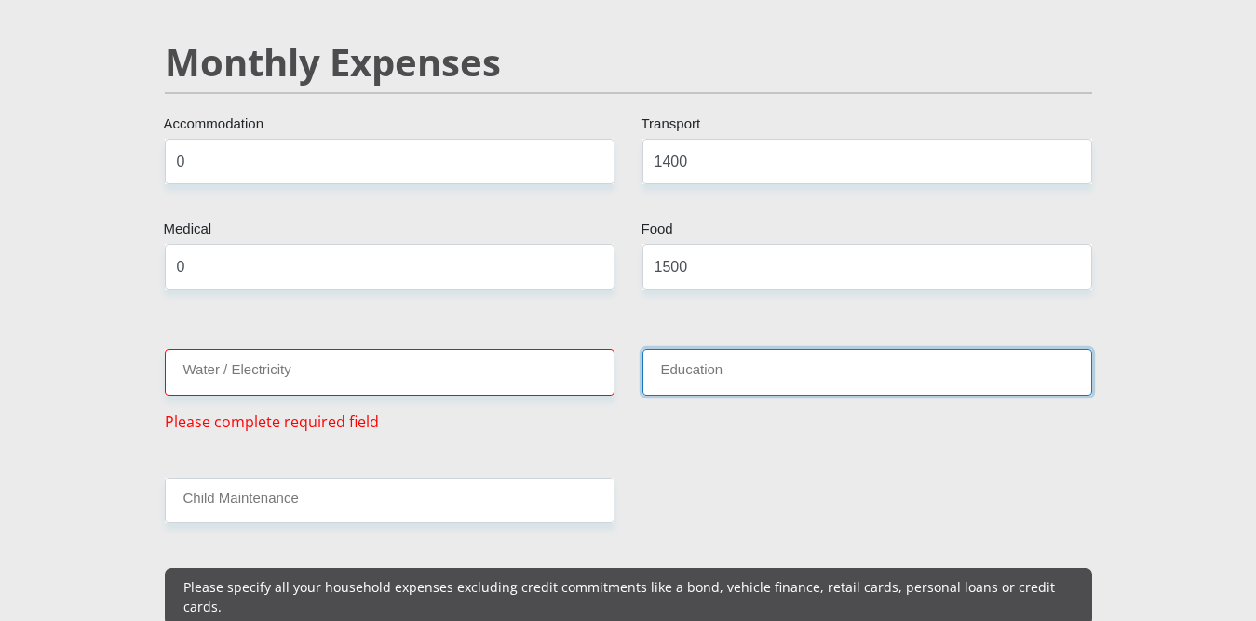
click at [714, 349] on input "Education" at bounding box center [867, 372] width 450 height 46
type input "0"
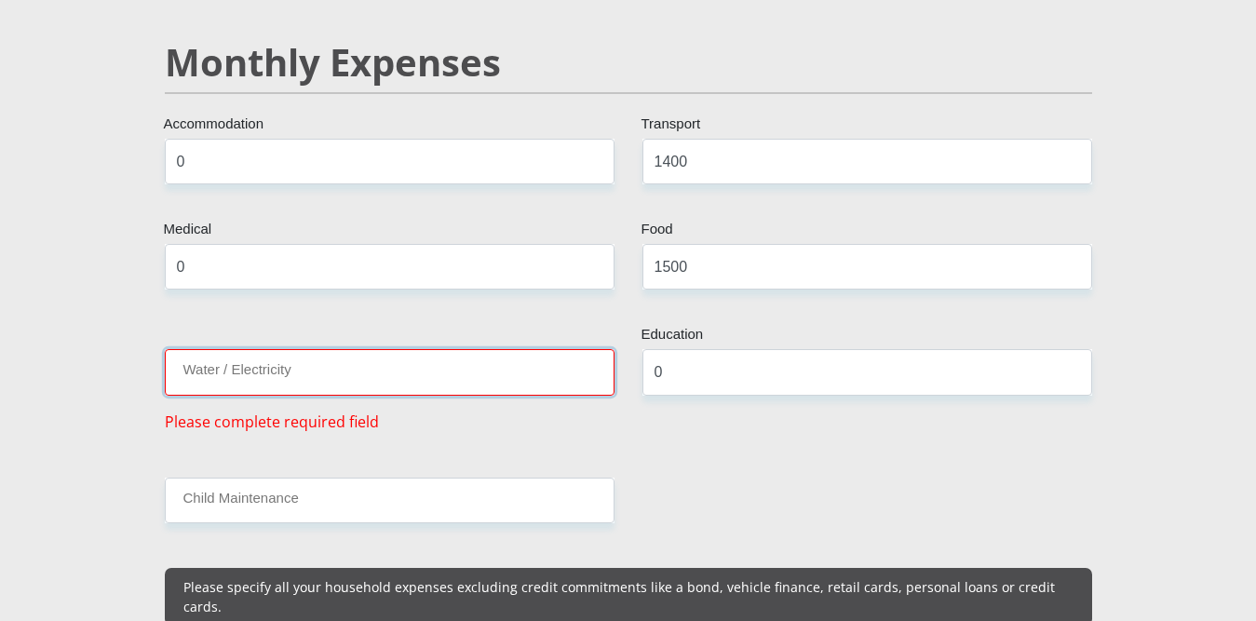
click at [554, 349] on input "Water / Electricity" at bounding box center [390, 372] width 450 height 46
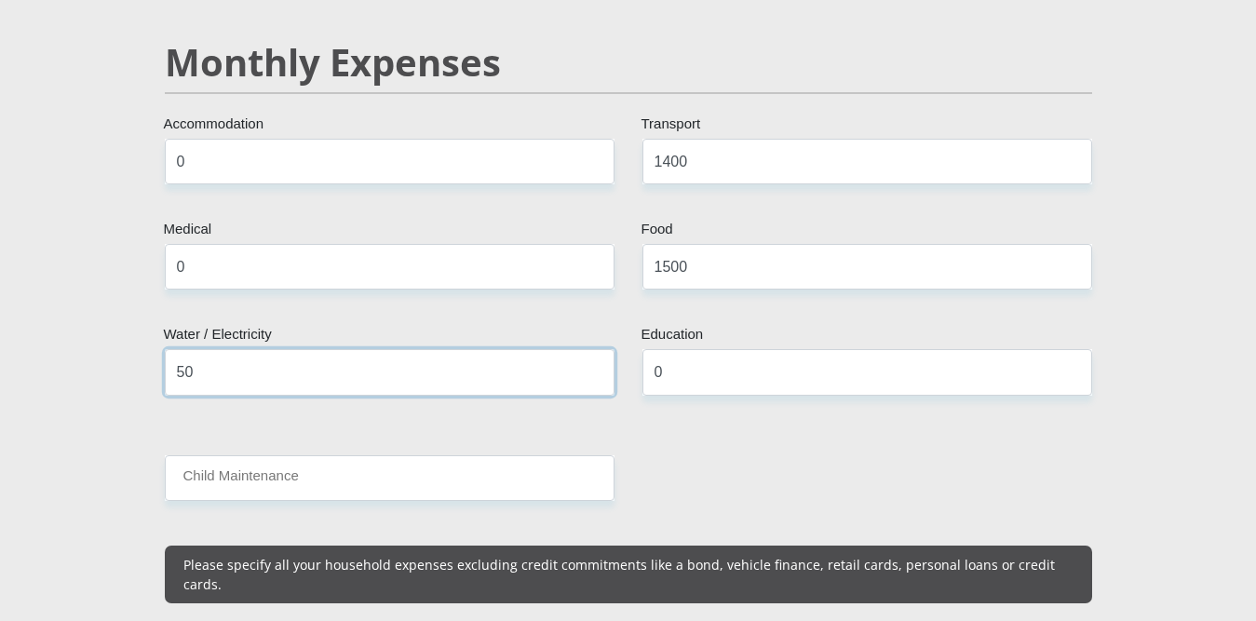
type input "500"
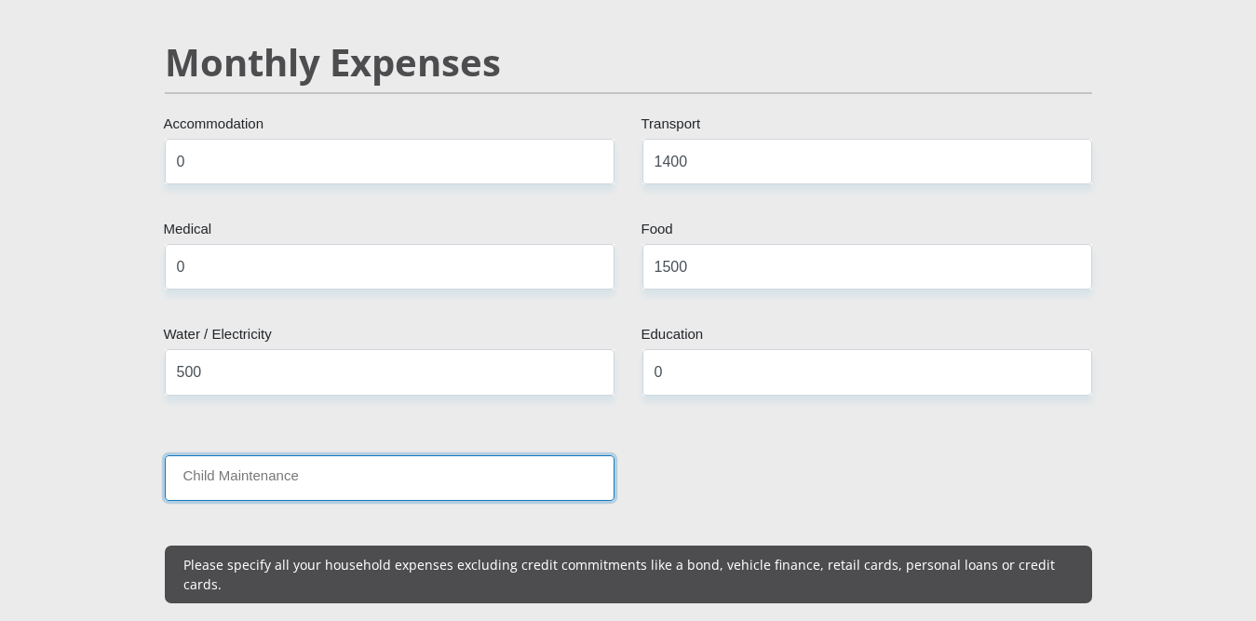
click at [275, 455] on input "Child Maintenance" at bounding box center [390, 478] width 450 height 46
type input "1000"
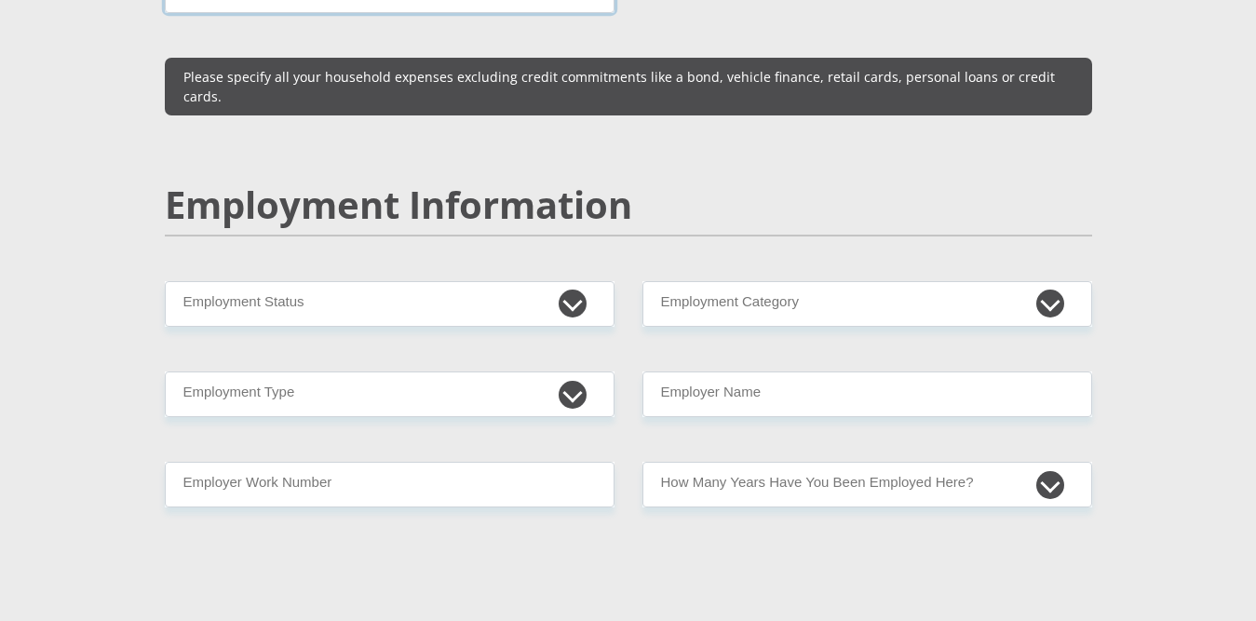
scroll to position [2728, 0]
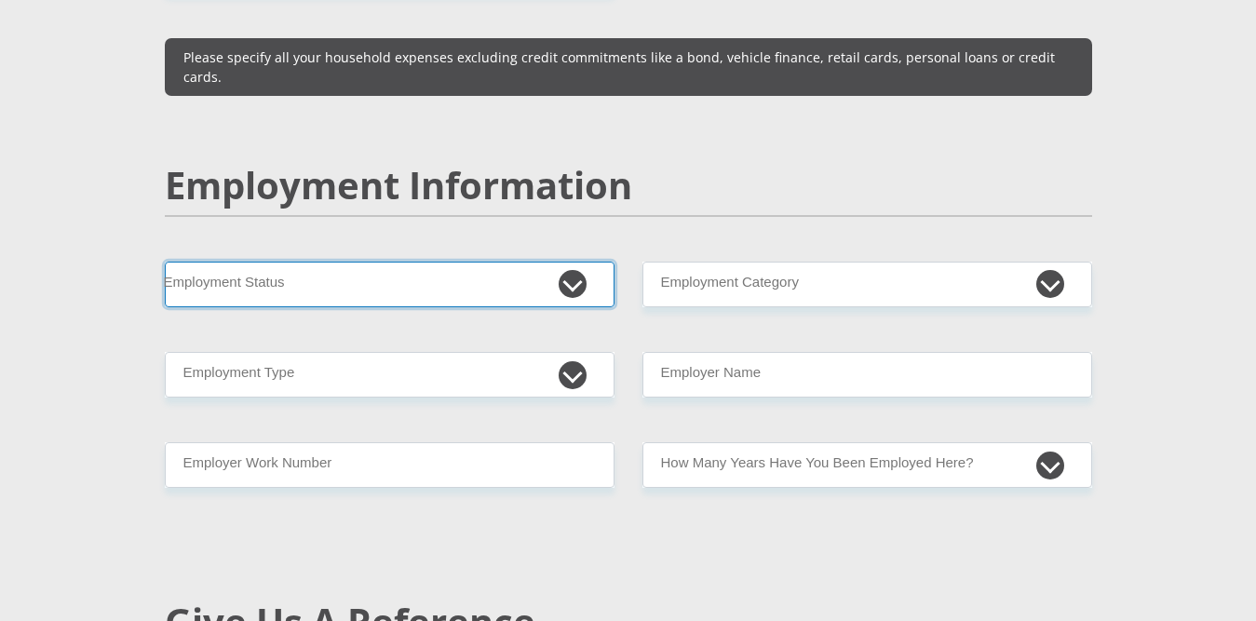
click at [538, 267] on select "Permanent/Full-time Part-time/Casual [DEMOGRAPHIC_DATA] Worker Self-Employed Ho…" at bounding box center [390, 285] width 450 height 46
select select "1"
click at [165, 262] on select "Permanent/Full-time Part-time/Casual [DEMOGRAPHIC_DATA] Worker Self-Employed Ho…" at bounding box center [390, 285] width 450 height 46
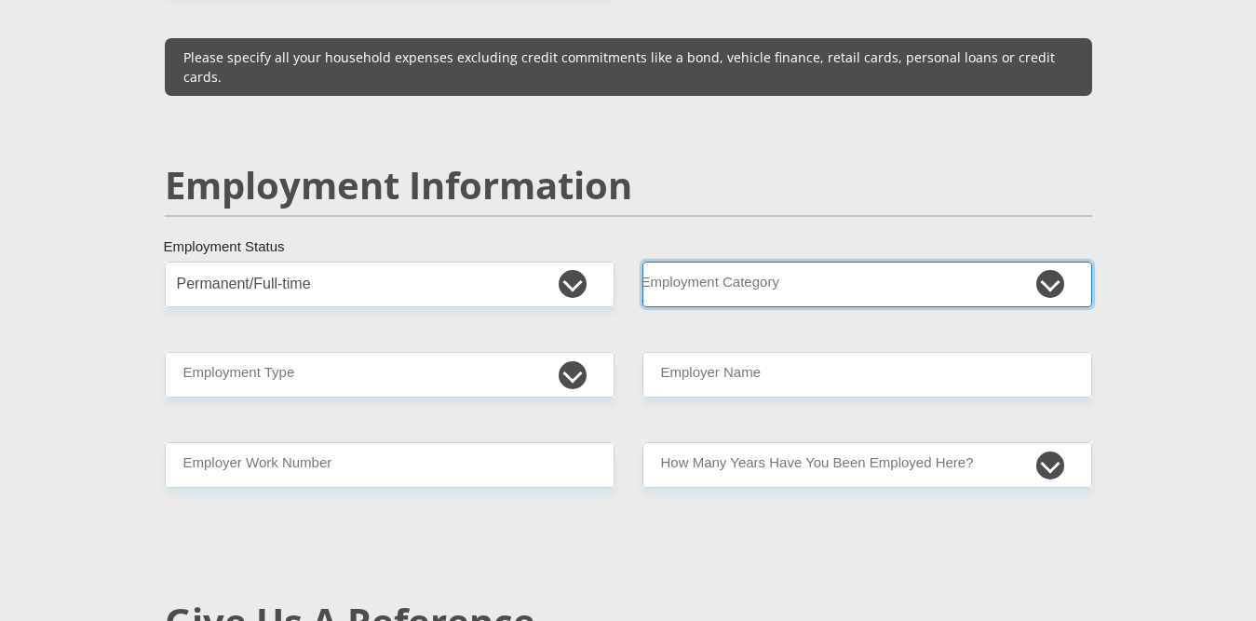
click at [754, 264] on select "AGRICULTURE ALCOHOL & TOBACCO CONSTRUCTION MATERIALS METALLURGY EQUIPMENT FOR R…" at bounding box center [867, 285] width 450 height 46
select select "6"
click at [642, 262] on select "AGRICULTURE ALCOHOL & TOBACCO CONSTRUCTION MATERIALS METALLURGY EQUIPMENT FOR R…" at bounding box center [867, 285] width 450 height 46
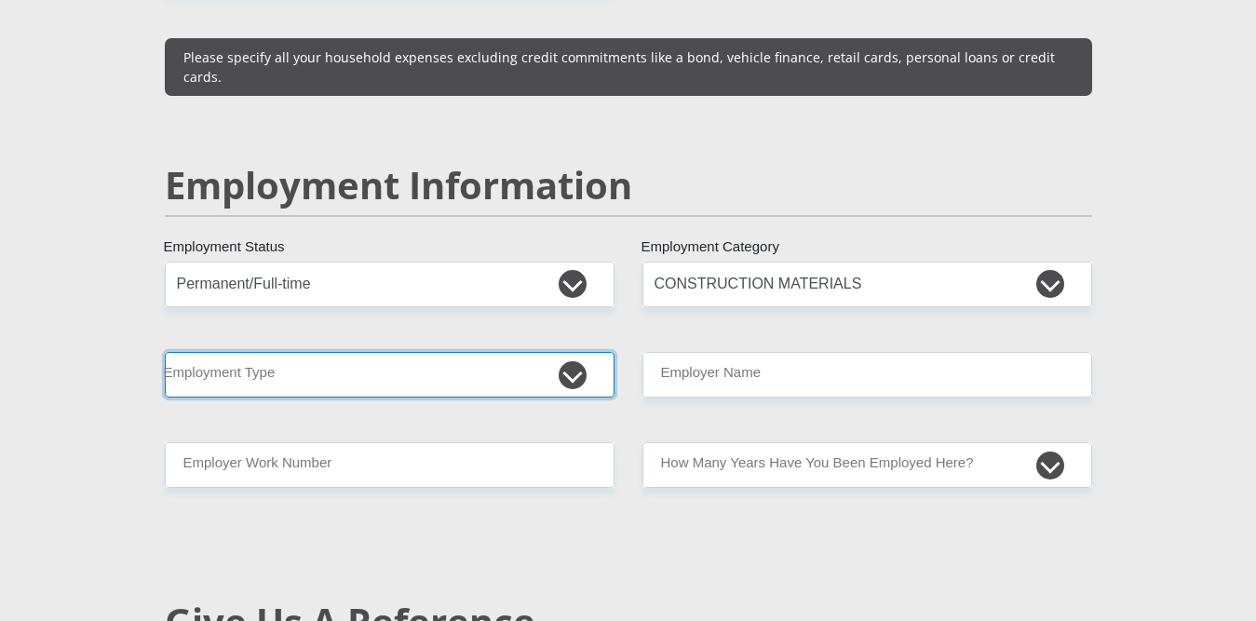
click at [582, 361] on select "College/Lecturer Craft Seller Creative Driver Executive Farmer Forces - Non Com…" at bounding box center [390, 375] width 450 height 46
select select "Unknown/Other"
click at [165, 352] on select "College/Lecturer Craft Seller Creative Driver Executive Farmer Forces - Non Com…" at bounding box center [390, 375] width 450 height 46
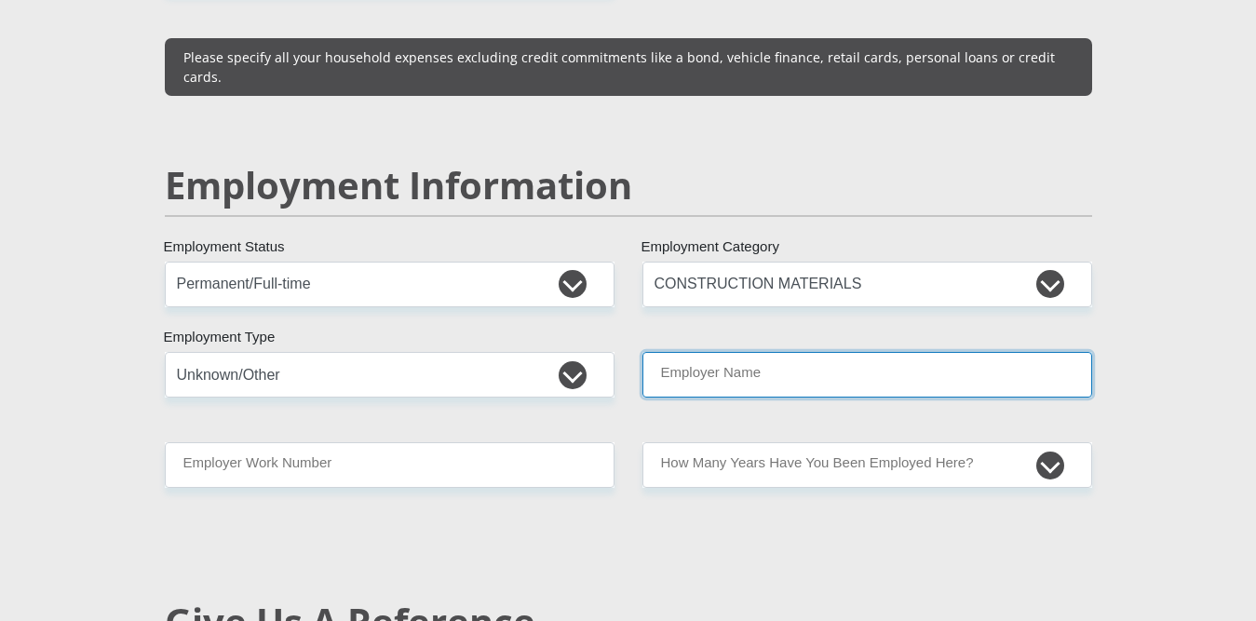
click at [784, 356] on input "Employer Name" at bounding box center [867, 375] width 450 height 46
type input "LesediTracks"
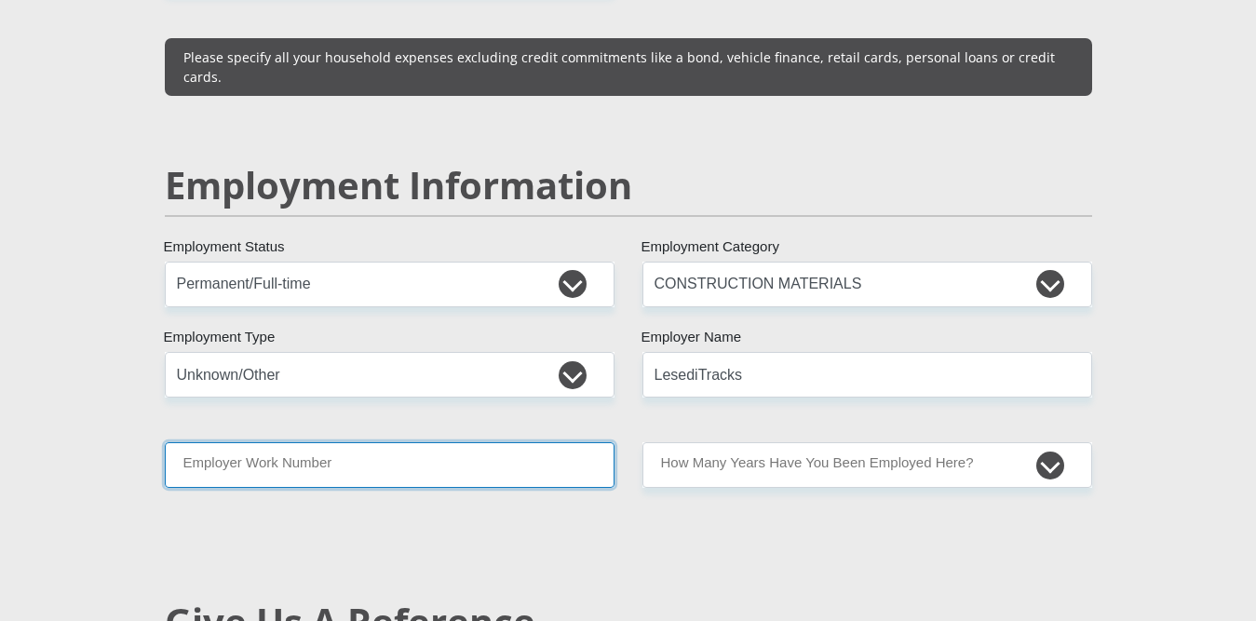
click at [333, 446] on input "Employer Work Number" at bounding box center [390, 465] width 450 height 46
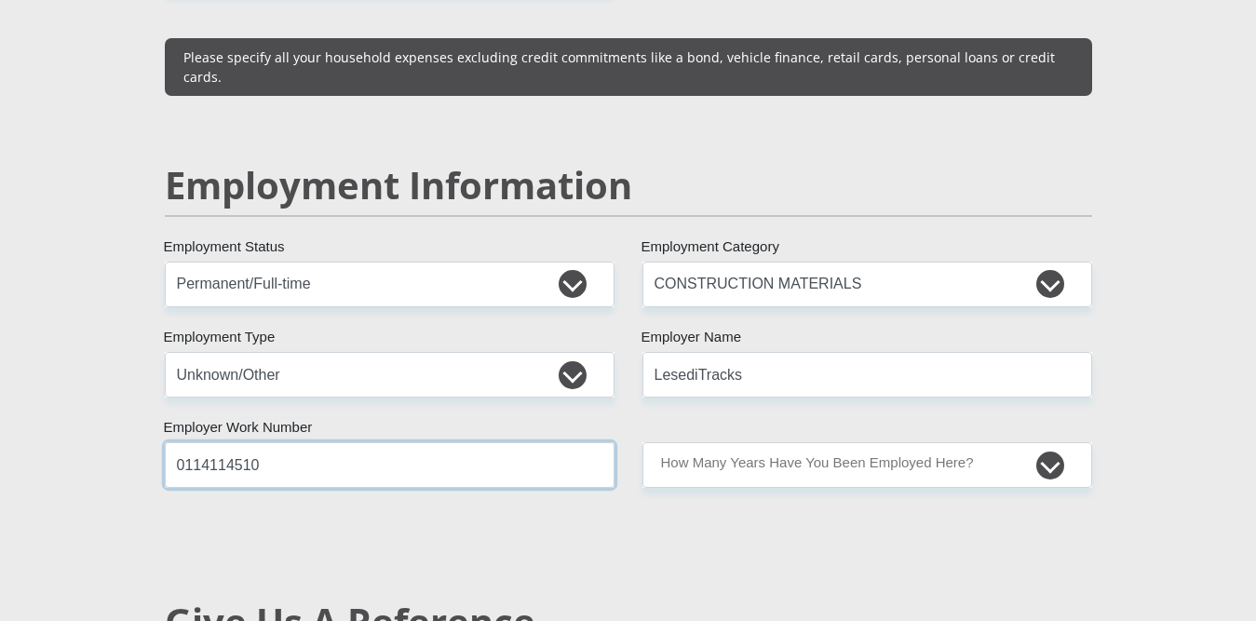
type input "0114114510"
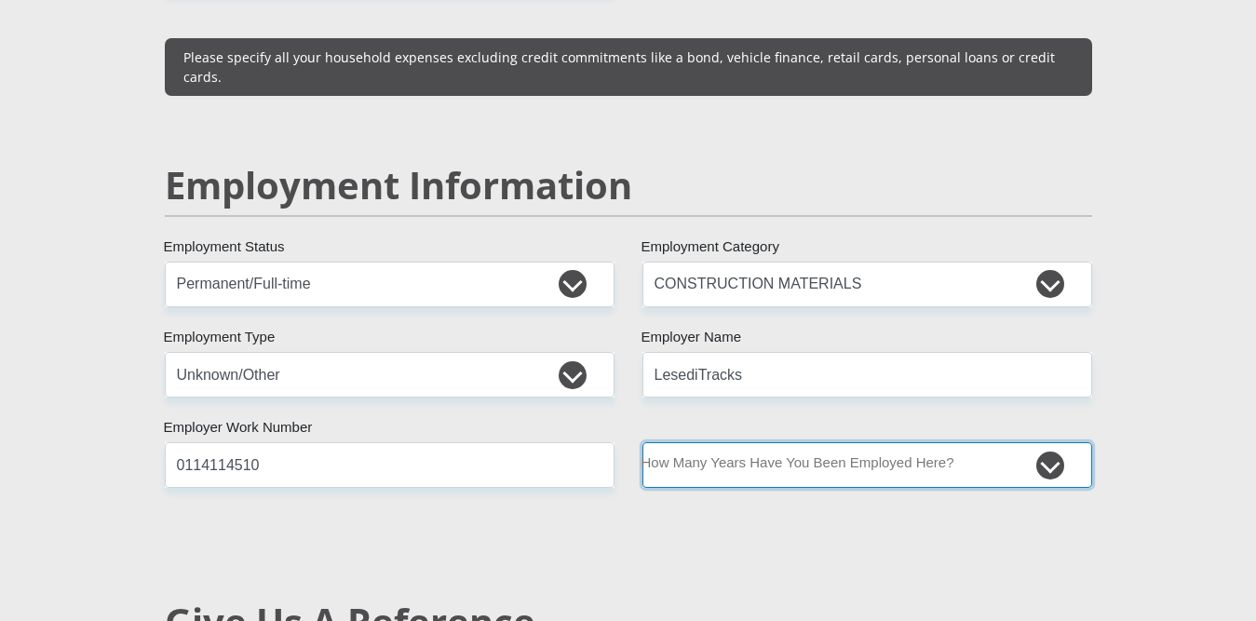
click at [745, 442] on select "less than 1 year 1-3 years 3-5 years 5+ years" at bounding box center [867, 465] width 450 height 46
select select "6"
click at [642, 442] on select "less than 1 year 1-3 years 3-5 years 5+ years" at bounding box center [867, 465] width 450 height 46
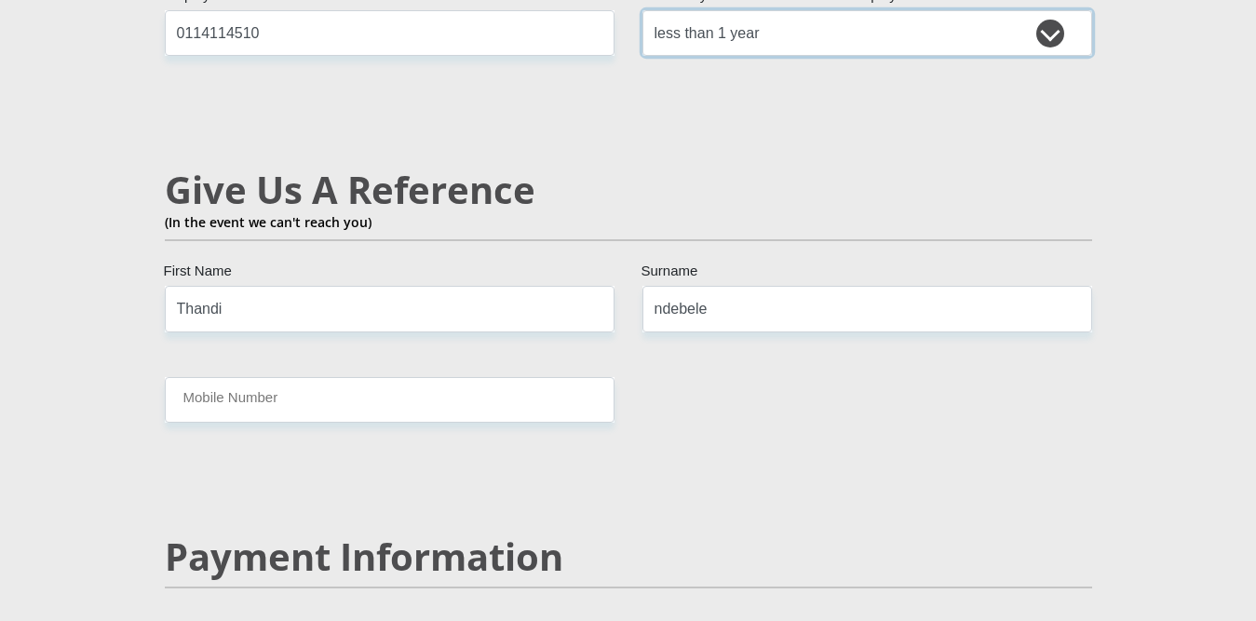
scroll to position [3170, 0]
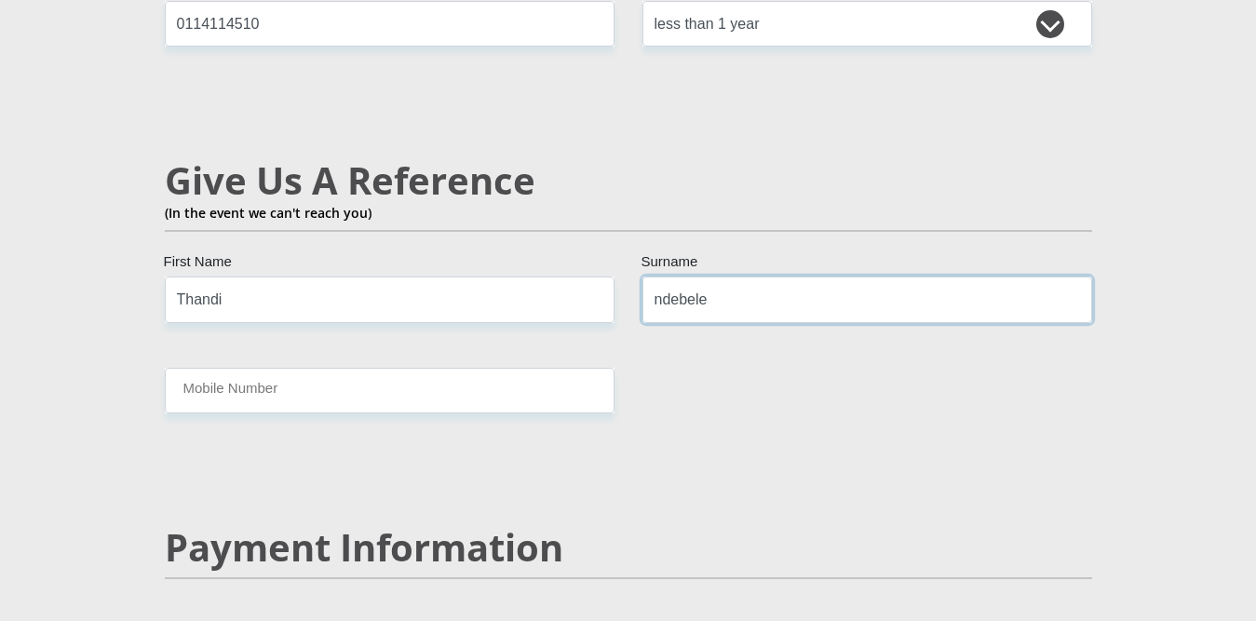
click at [663, 278] on input "ndebele" at bounding box center [867, 300] width 450 height 46
type input "Ndebele"
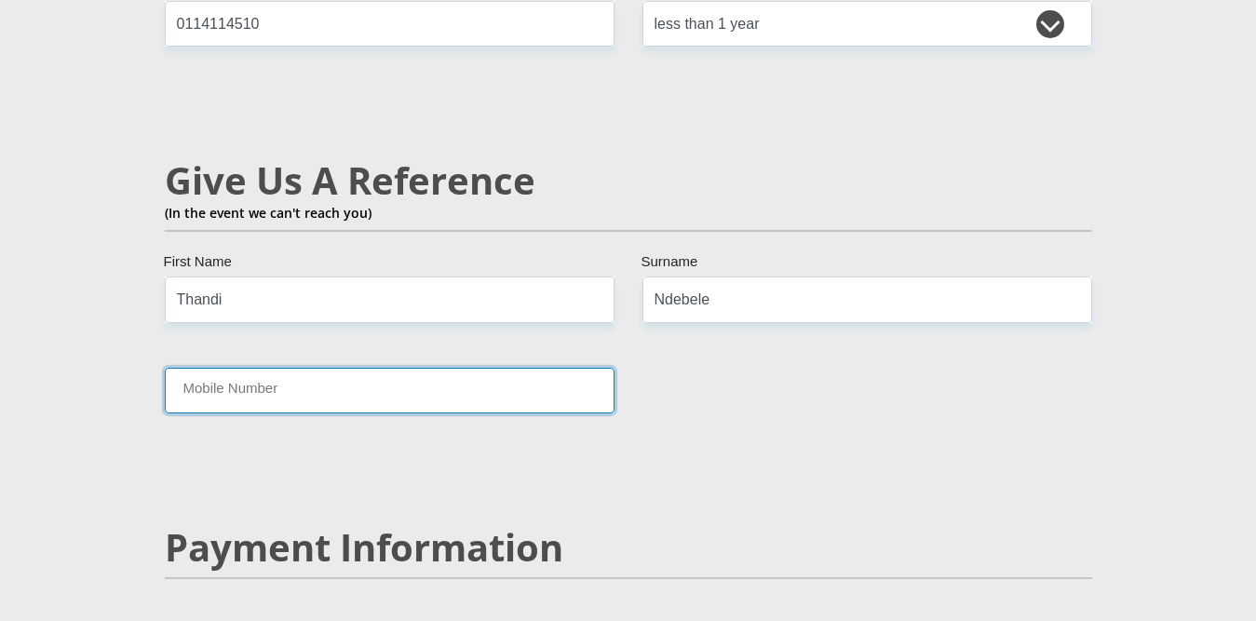
click at [465, 372] on input "Mobile Number" at bounding box center [390, 391] width 450 height 46
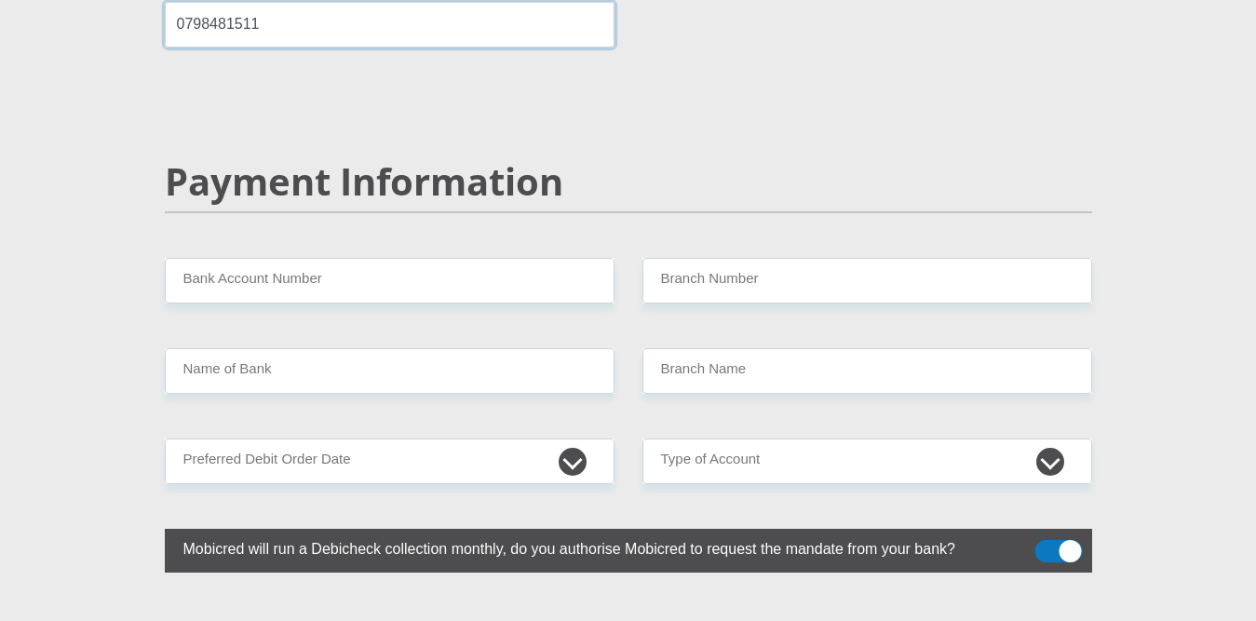
scroll to position [3545, 0]
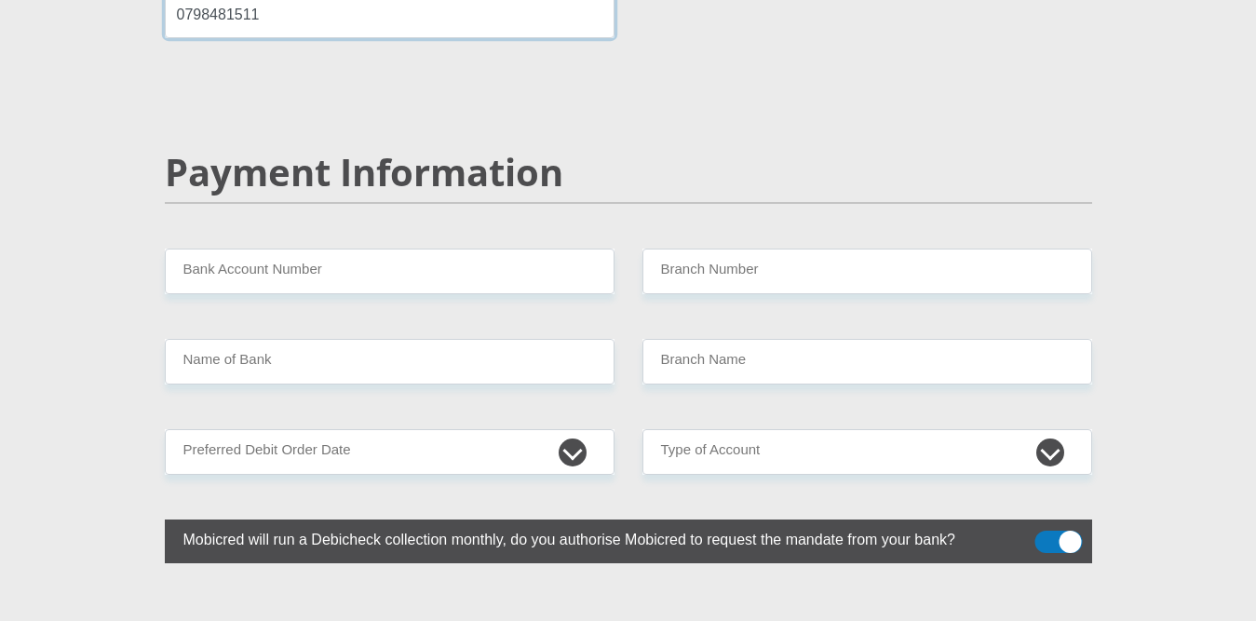
type input "0798481511"
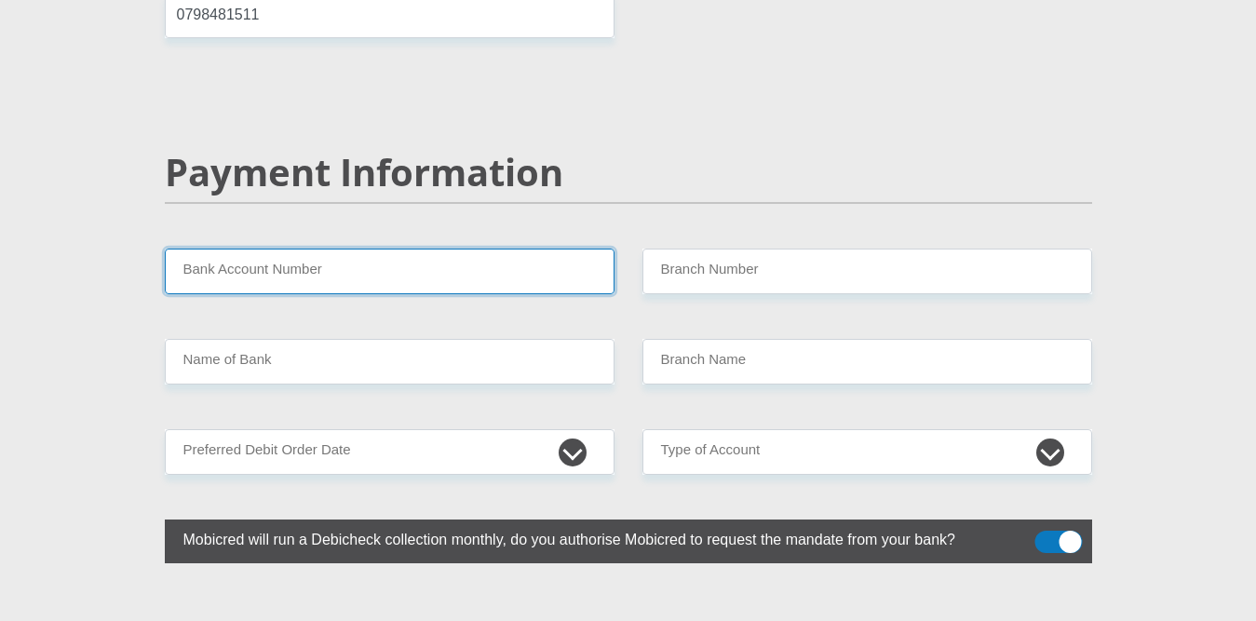
click at [551, 249] on input "Bank Account Number" at bounding box center [390, 272] width 450 height 46
type input "62792728499"
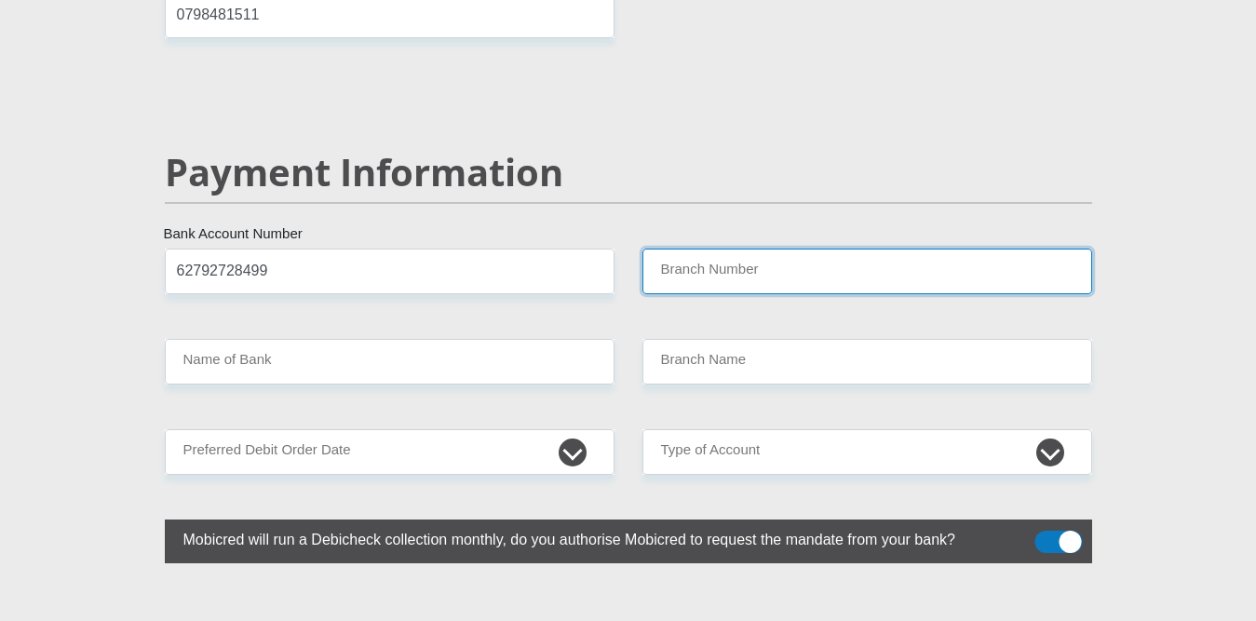
click at [681, 251] on input "Branch Number" at bounding box center [867, 272] width 450 height 46
click at [692, 252] on input "Branch Number" at bounding box center [867, 272] width 450 height 46
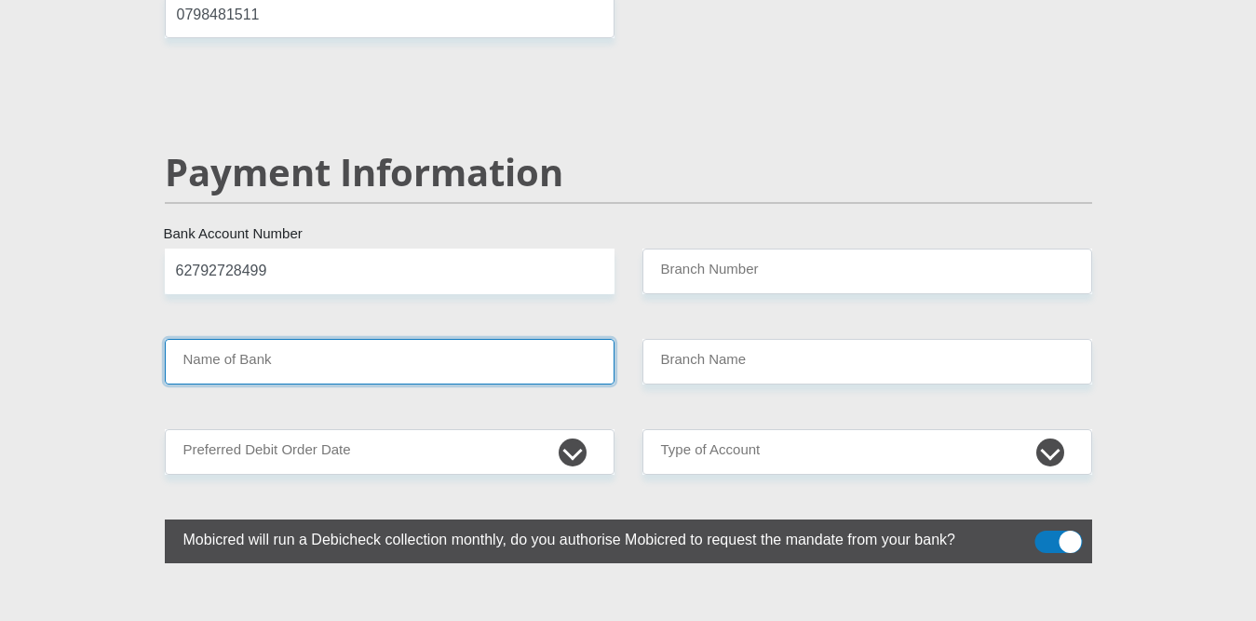
click at [464, 339] on input "Name of Bank" at bounding box center [390, 362] width 450 height 46
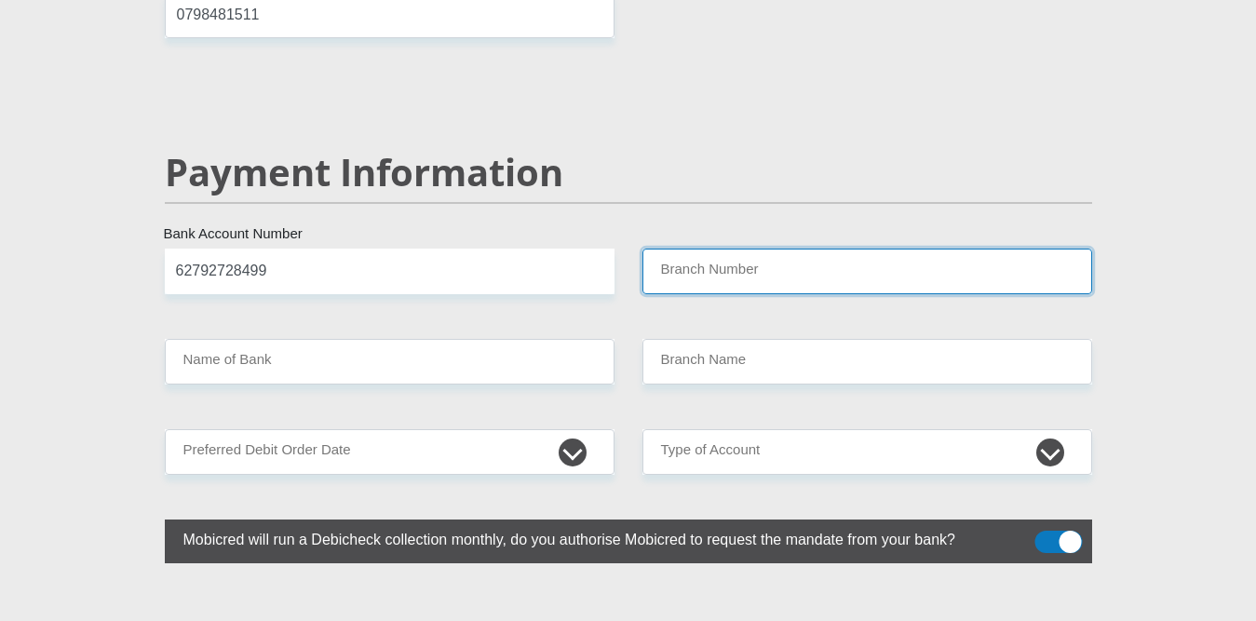
click at [742, 262] on input "Branch Number" at bounding box center [867, 272] width 450 height 46
type input "250655"
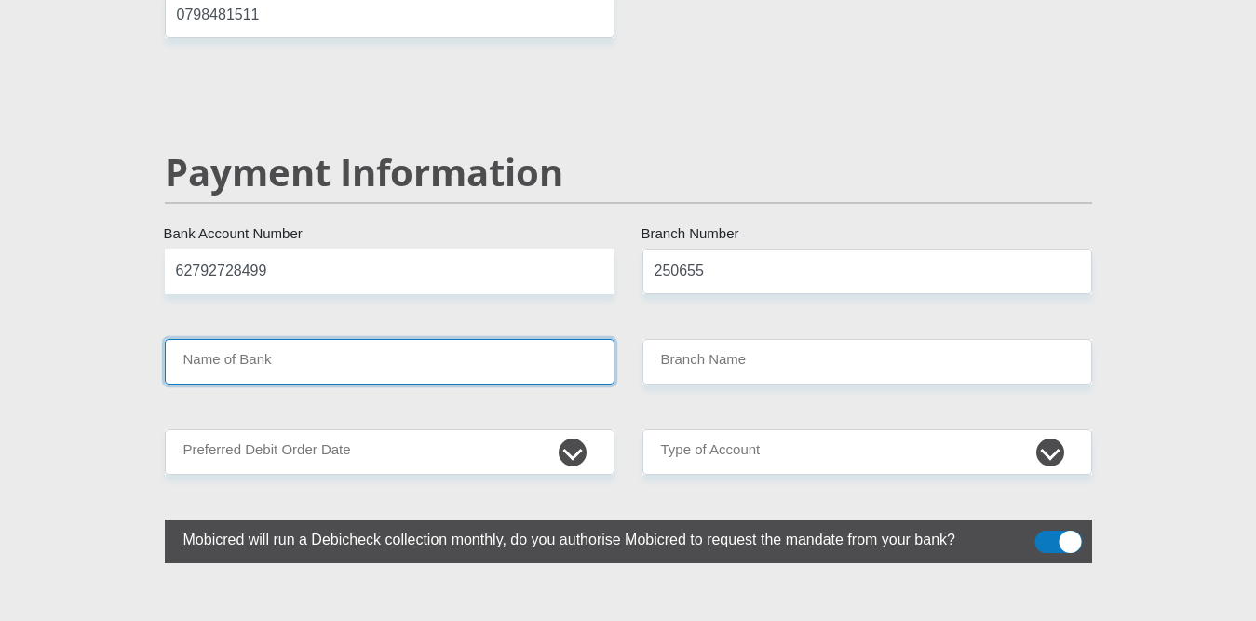
click at [575, 346] on input "Name of Bank" at bounding box center [390, 362] width 450 height 46
type input "FIRSTRAND BANK"
type input "BRANCH 560"
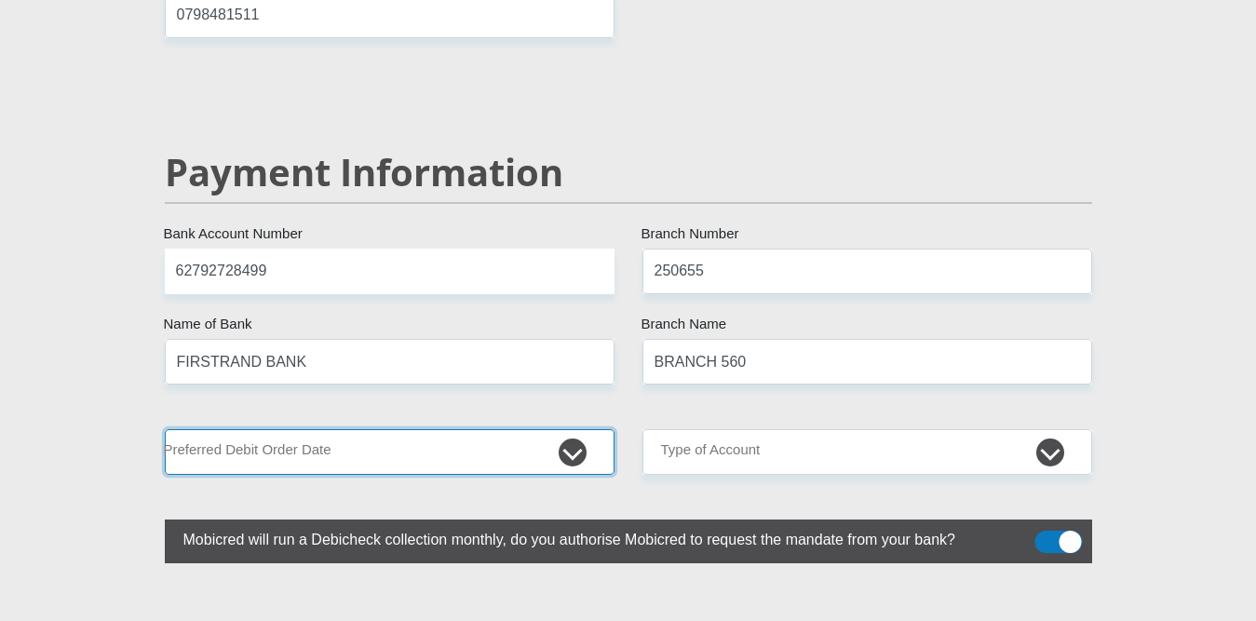
click at [562, 440] on select "1st 2nd 3rd 4th 5th 7th 18th 19th 20th 21st 22nd 23rd 24th 25th 26th 27th 28th …" at bounding box center [390, 452] width 450 height 46
select select "1"
click at [165, 429] on select "1st 2nd 3rd 4th 5th 7th 18th 19th 20th 21st 22nd 23rd 24th 25th 26th 27th 28th …" at bounding box center [390, 452] width 450 height 46
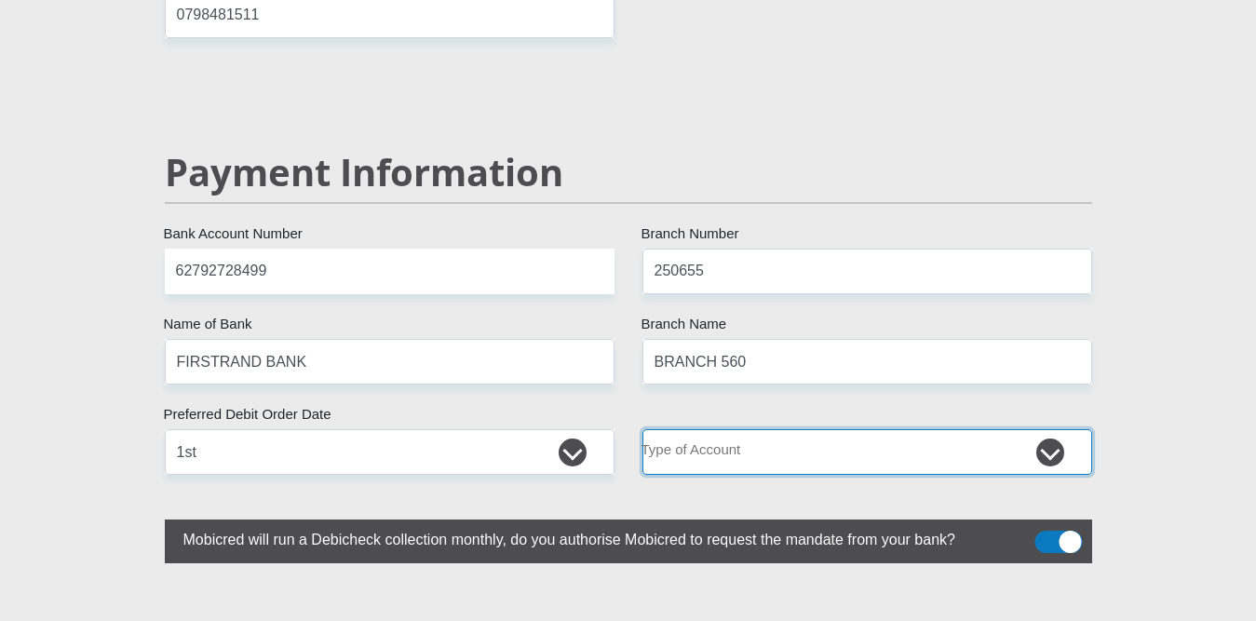
click at [833, 439] on select "Cheque Savings" at bounding box center [867, 452] width 450 height 46
select select "SAV"
click at [642, 429] on select "Cheque Savings" at bounding box center [867, 452] width 450 height 46
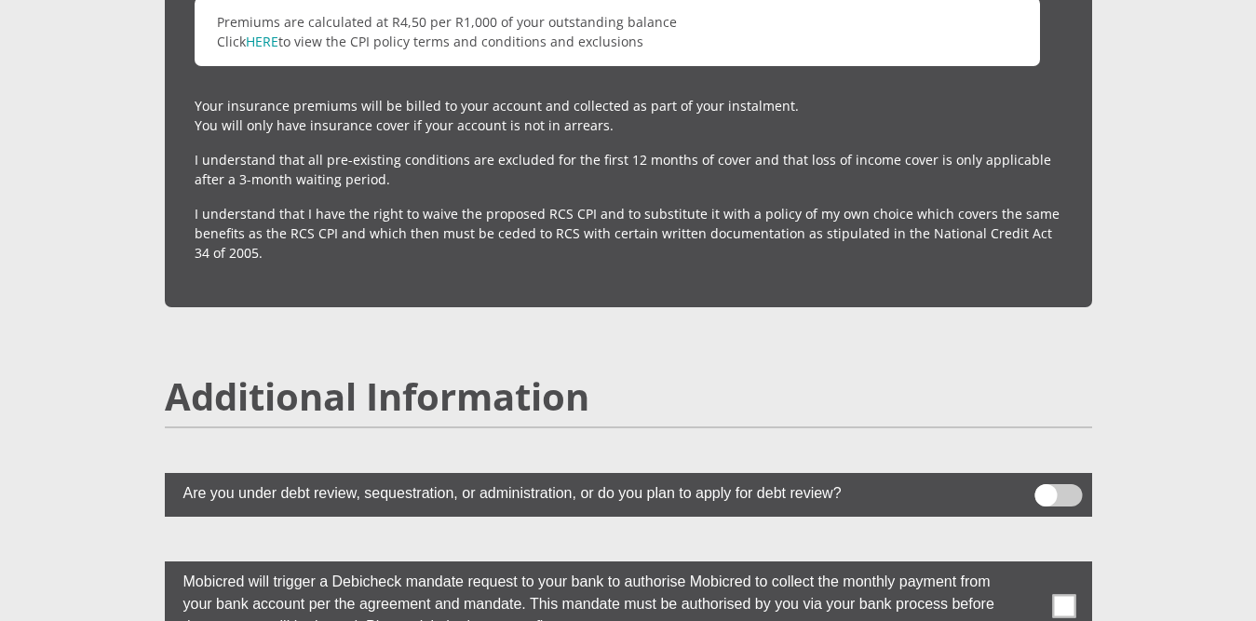
scroll to position [4964, 0]
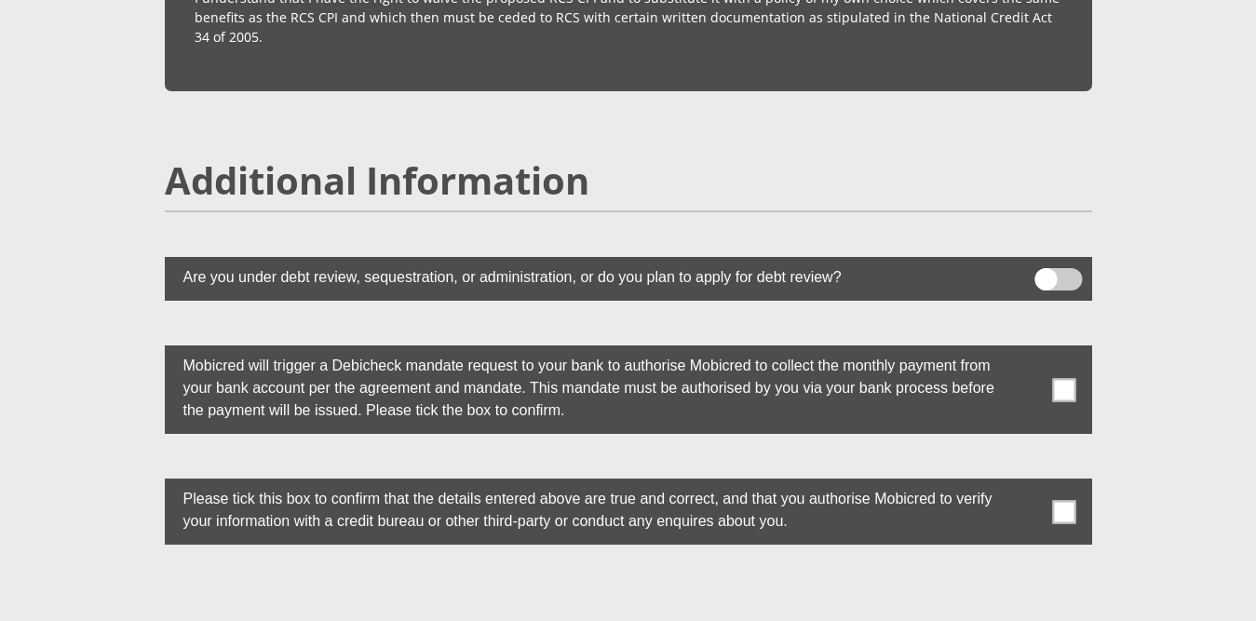
click at [1061, 268] on span at bounding box center [1057, 279] width 47 height 22
click at [1046, 273] on input "checkbox" at bounding box center [1046, 273] width 0 height 0
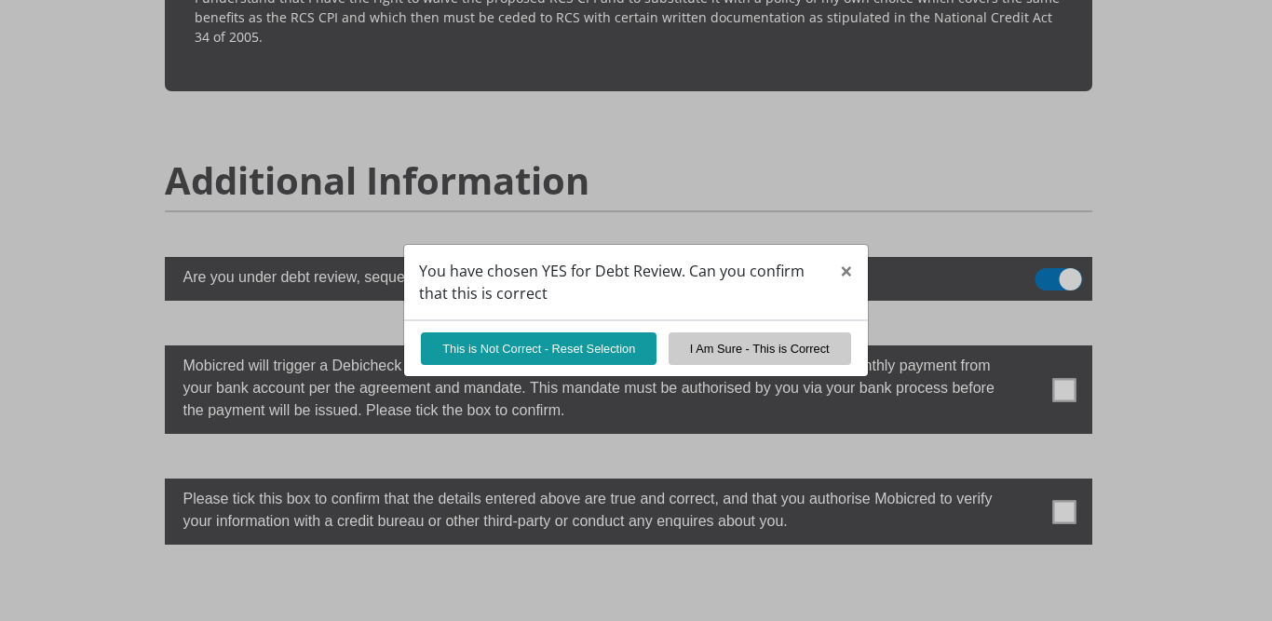
click at [1070, 371] on div "You have chosen YES for Debt Review. Can you confirm that this is correct × Thi…" at bounding box center [636, 310] width 1272 height 621
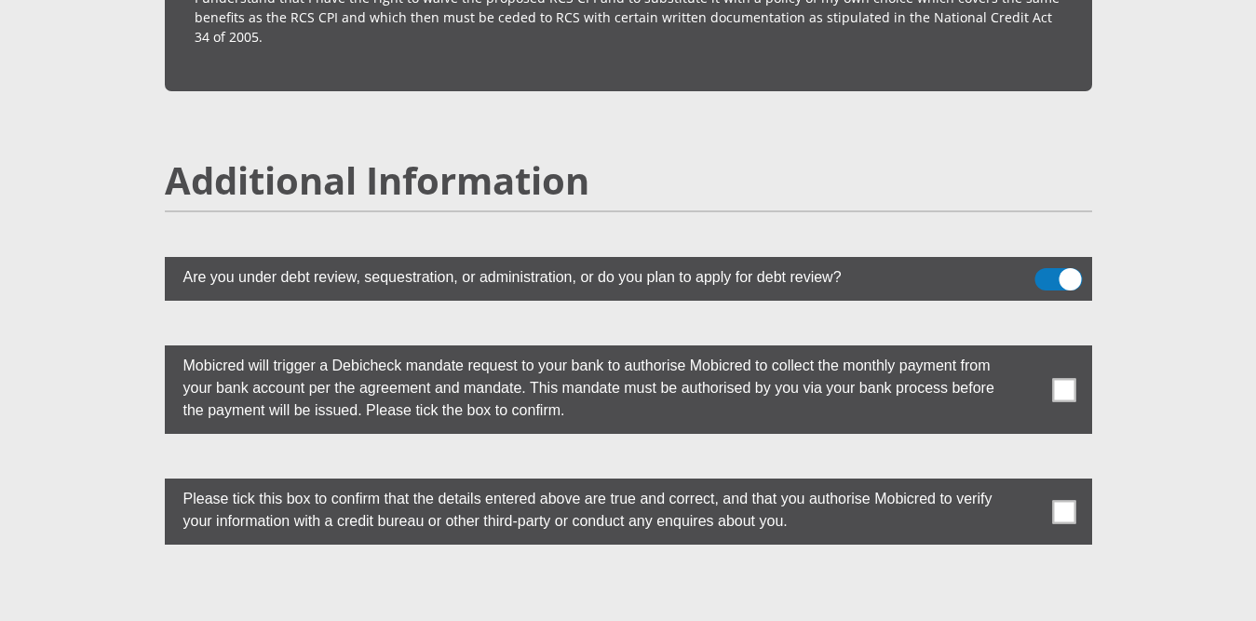
click at [1056, 378] on span at bounding box center [1063, 389] width 23 height 23
click at [1027, 350] on input "checkbox" at bounding box center [1027, 350] width 0 height 0
click at [1059, 500] on span at bounding box center [1063, 511] width 23 height 23
click at [1027, 483] on input "checkbox" at bounding box center [1027, 483] width 0 height 0
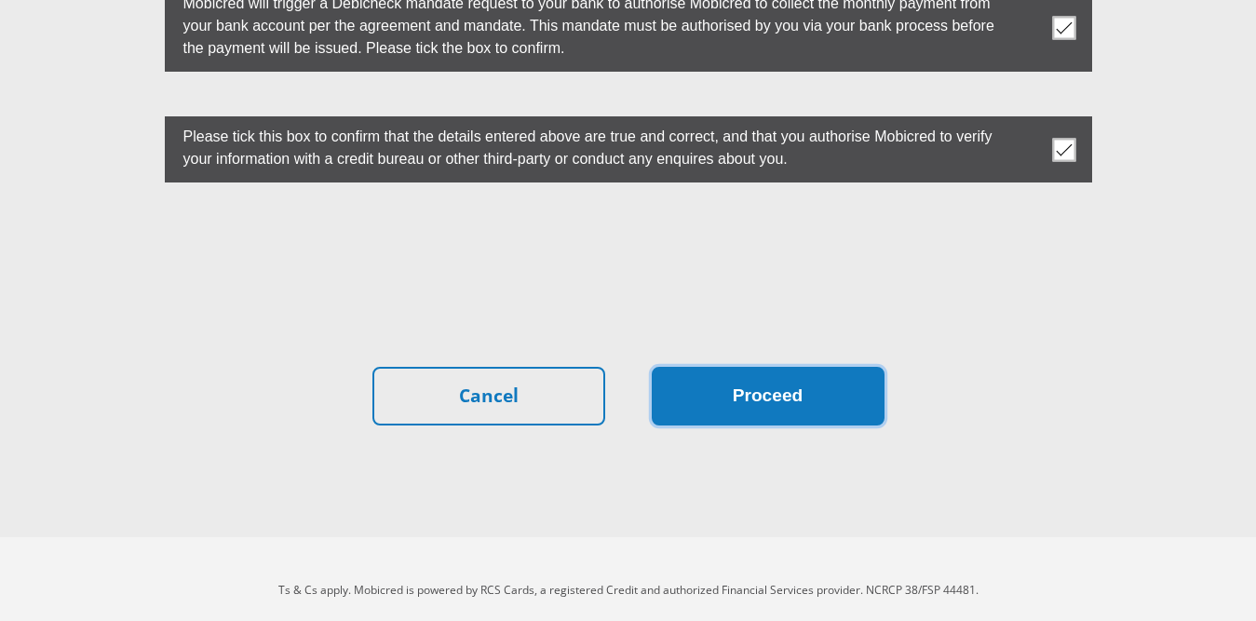
click at [773, 377] on button "Proceed" at bounding box center [768, 396] width 233 height 59
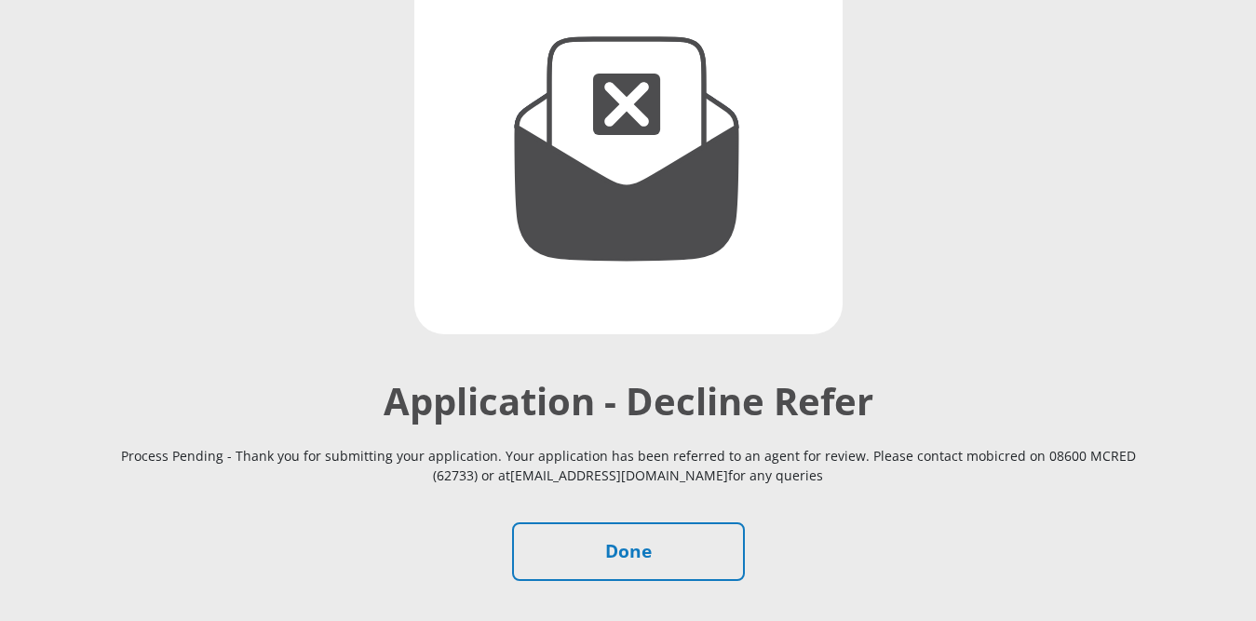
scroll to position [267, 0]
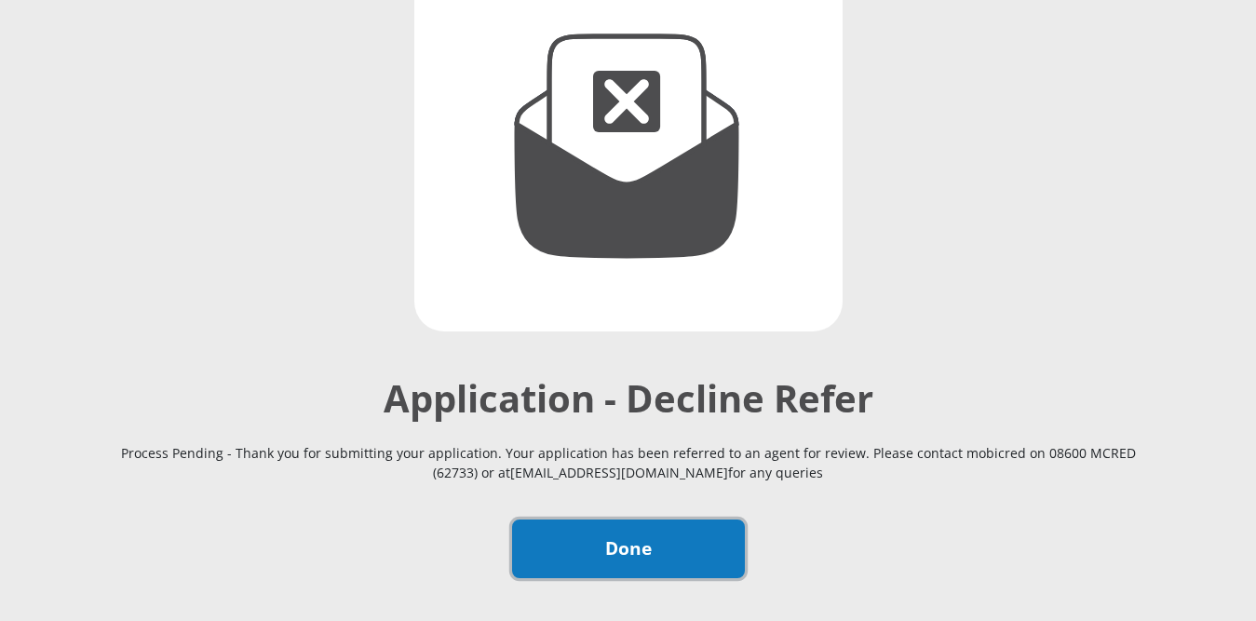
click at [574, 551] on link "Done" at bounding box center [628, 549] width 233 height 59
